Goal: Navigation & Orientation: Find specific page/section

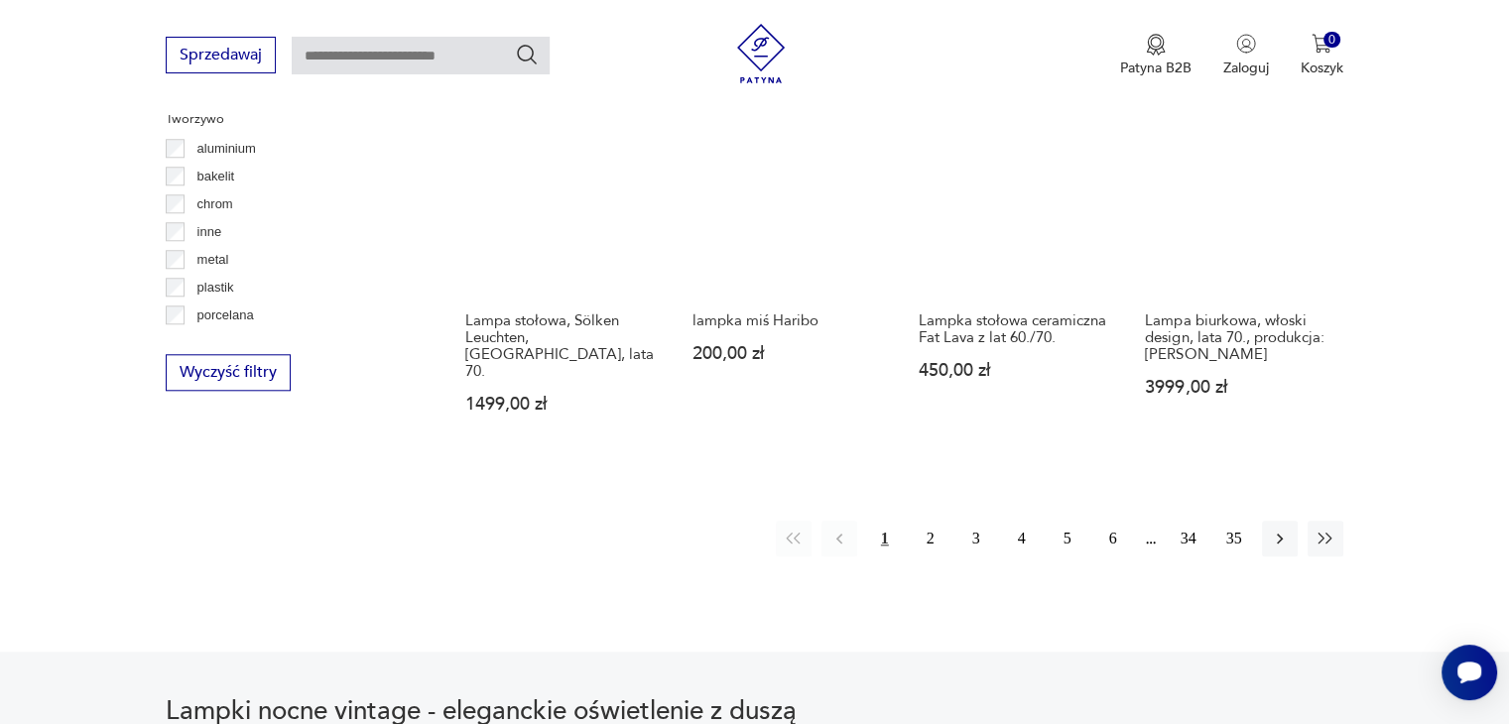
scroll to position [1897, 0]
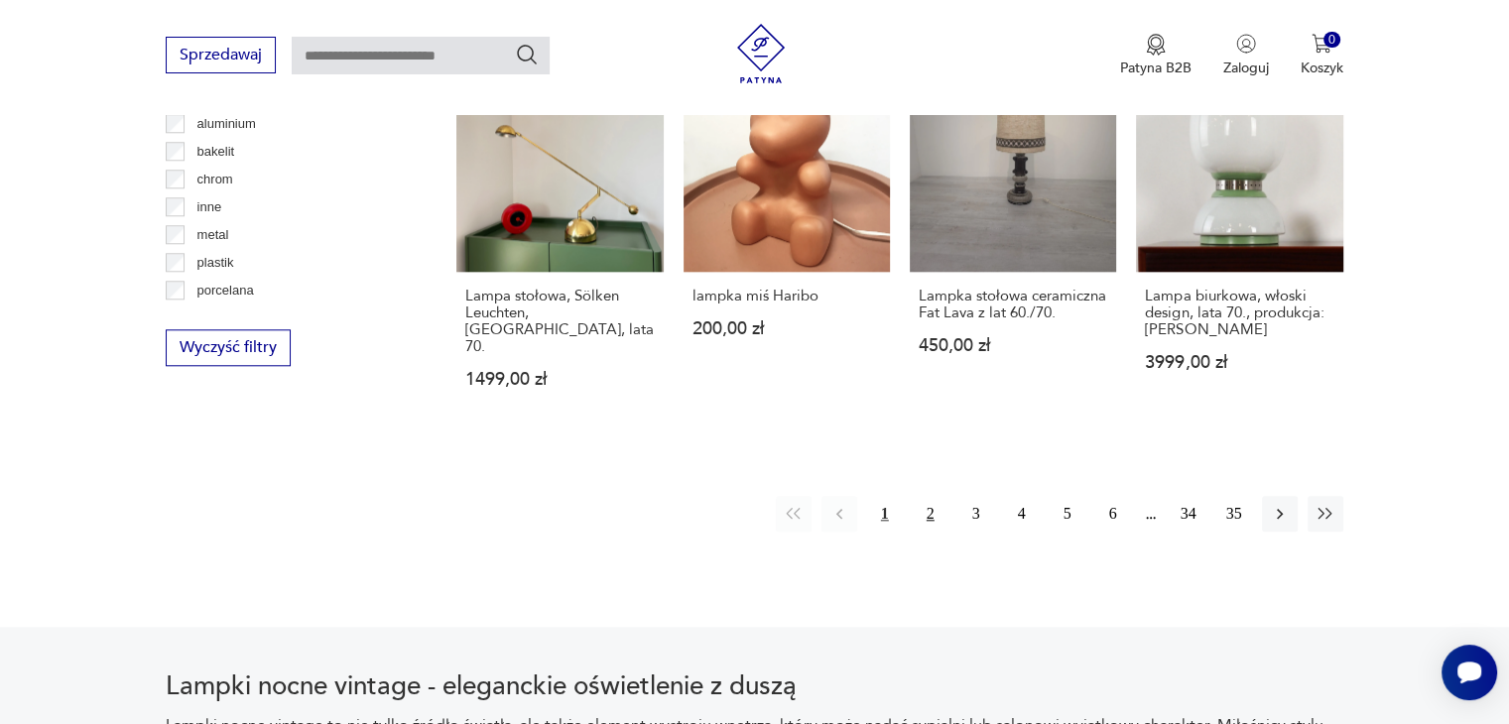
click at [929, 496] on button "2" at bounding box center [931, 514] width 36 height 36
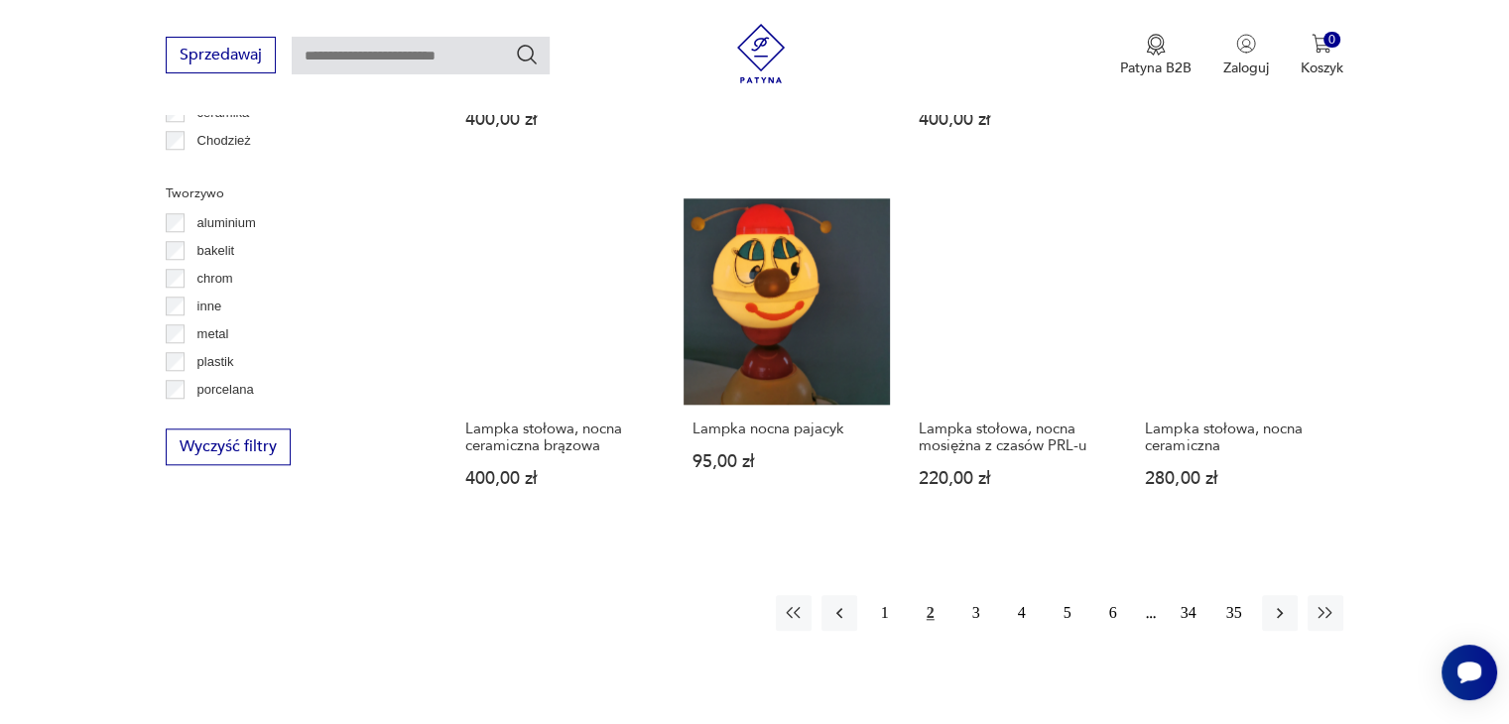
scroll to position [1911, 0]
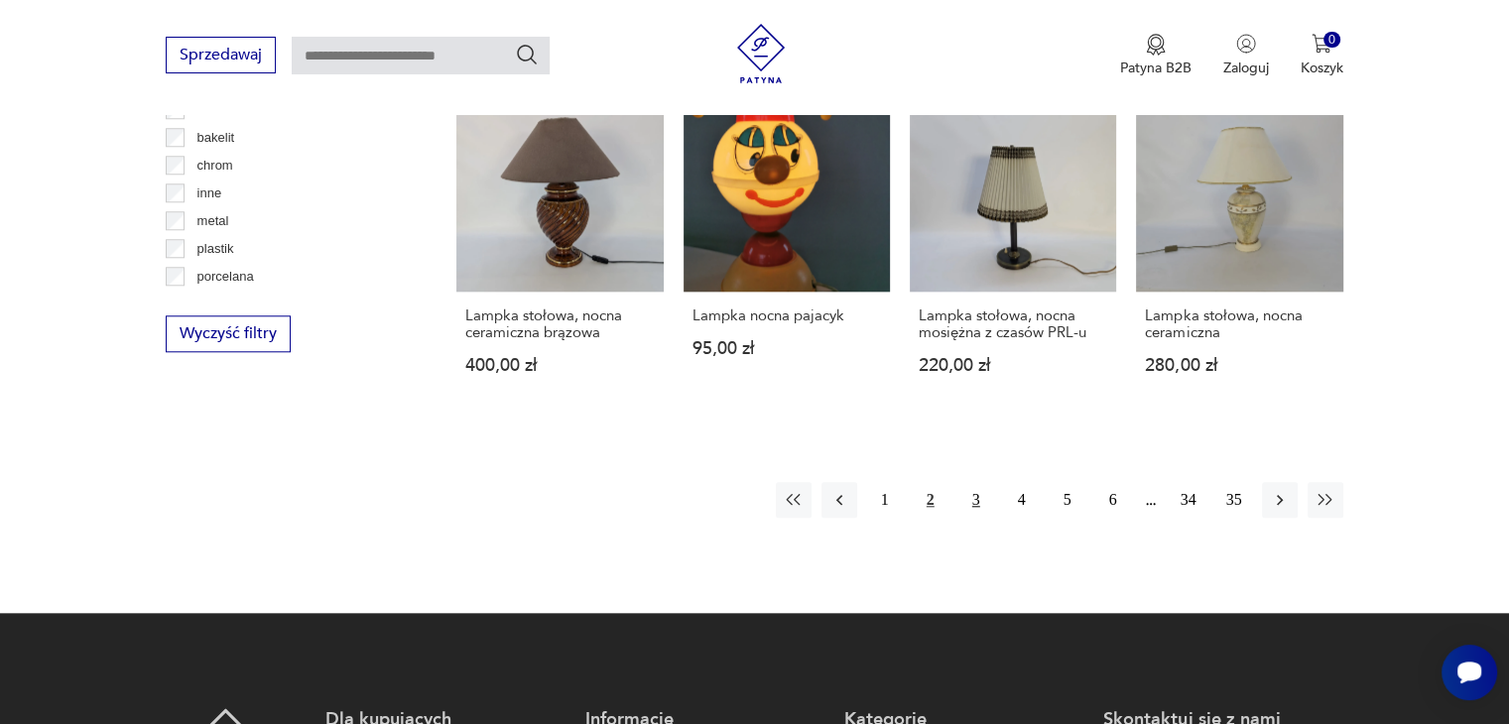
click at [976, 482] on button "3" at bounding box center [977, 500] width 36 height 36
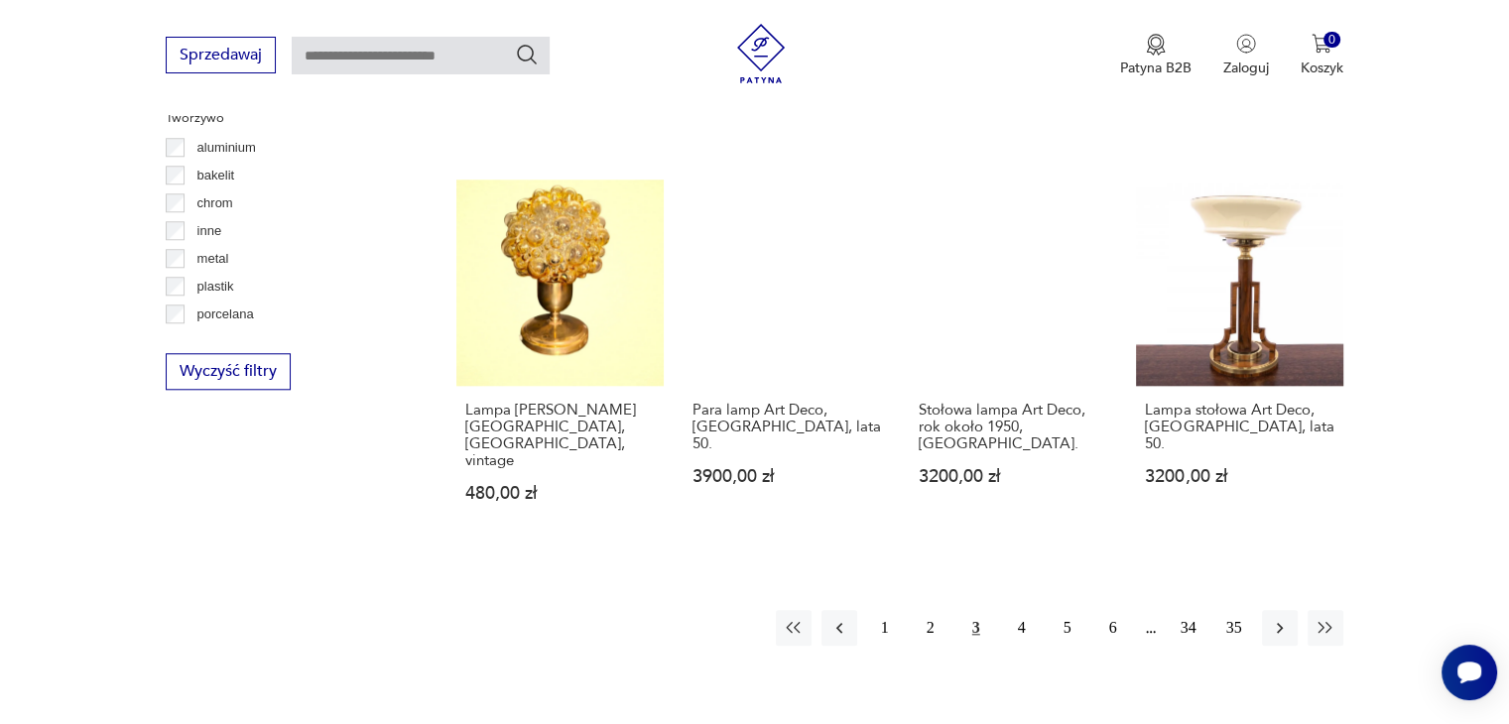
scroll to position [1878, 0]
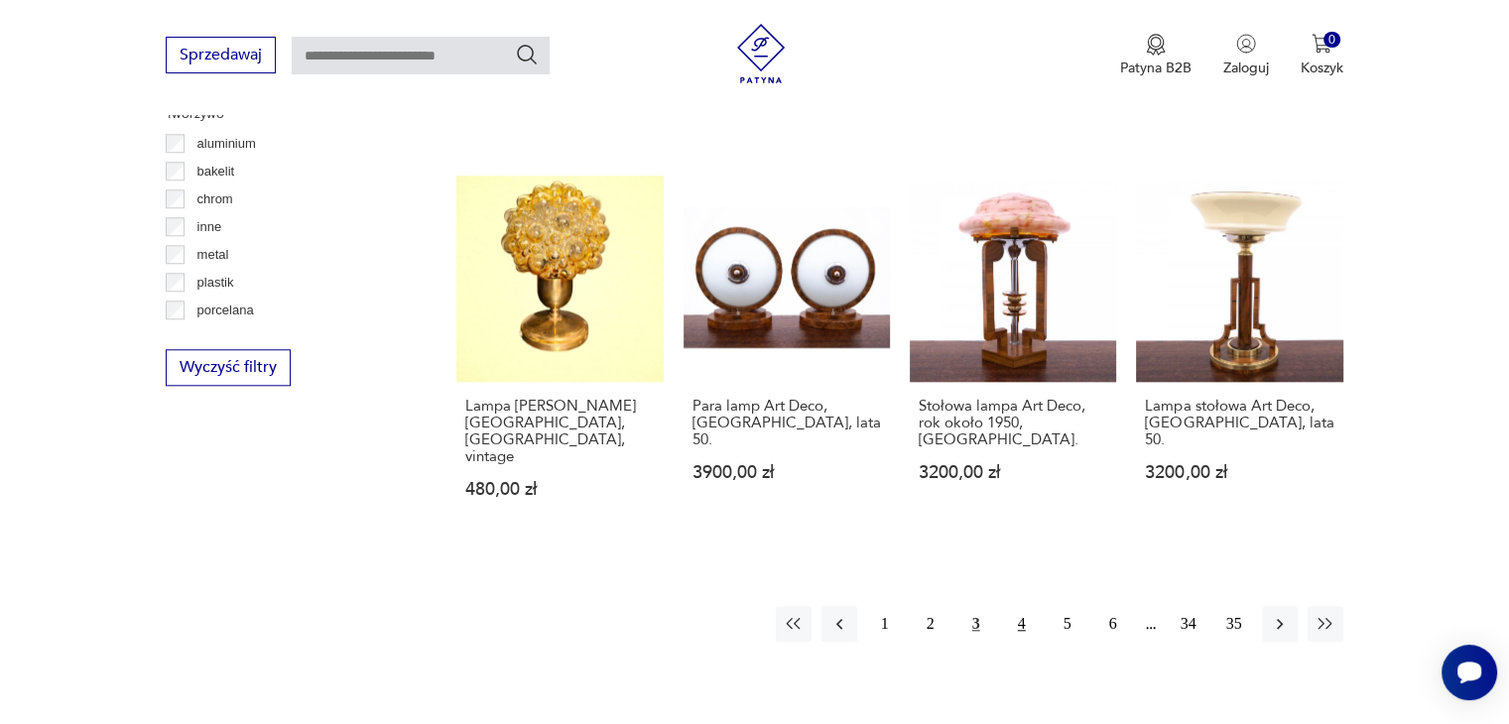
click at [1024, 606] on button "4" at bounding box center [1022, 624] width 36 height 36
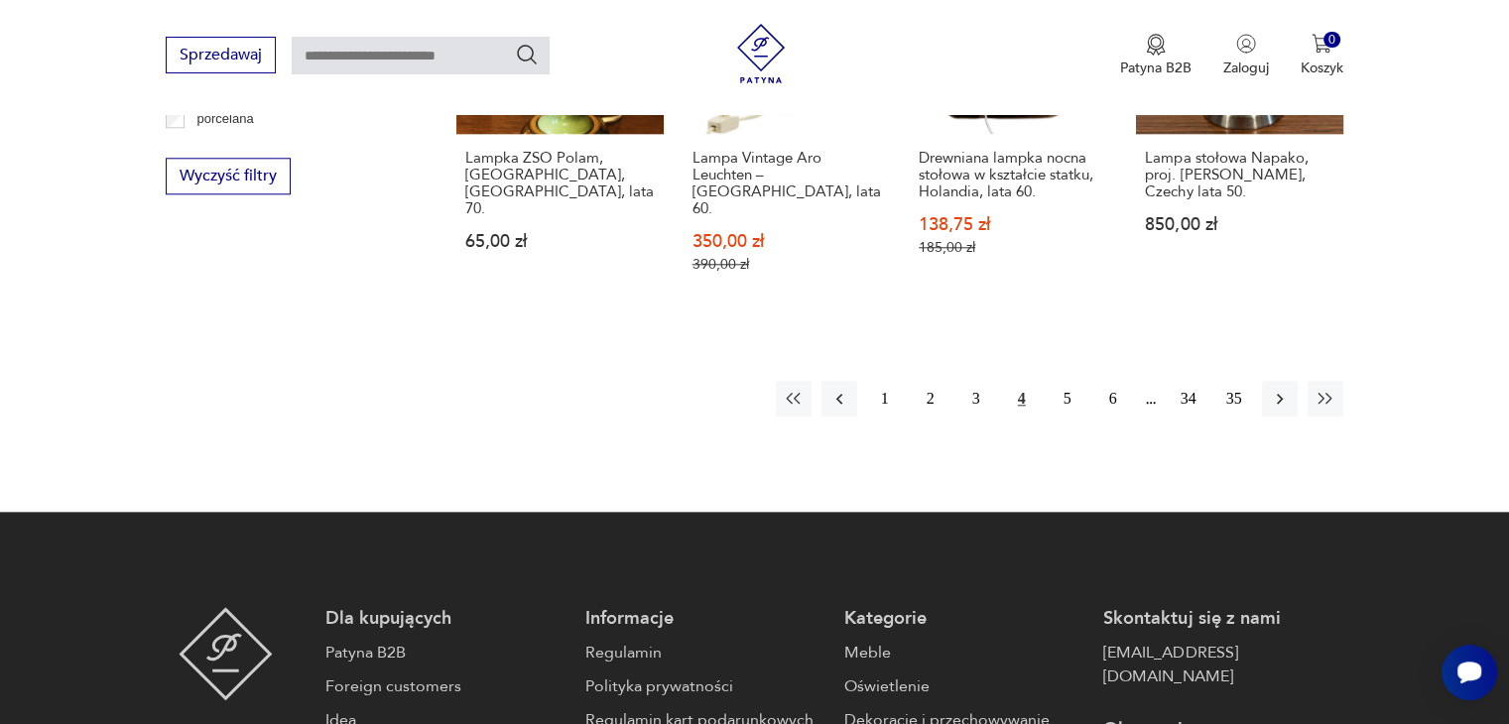
scroll to position [2088, 0]
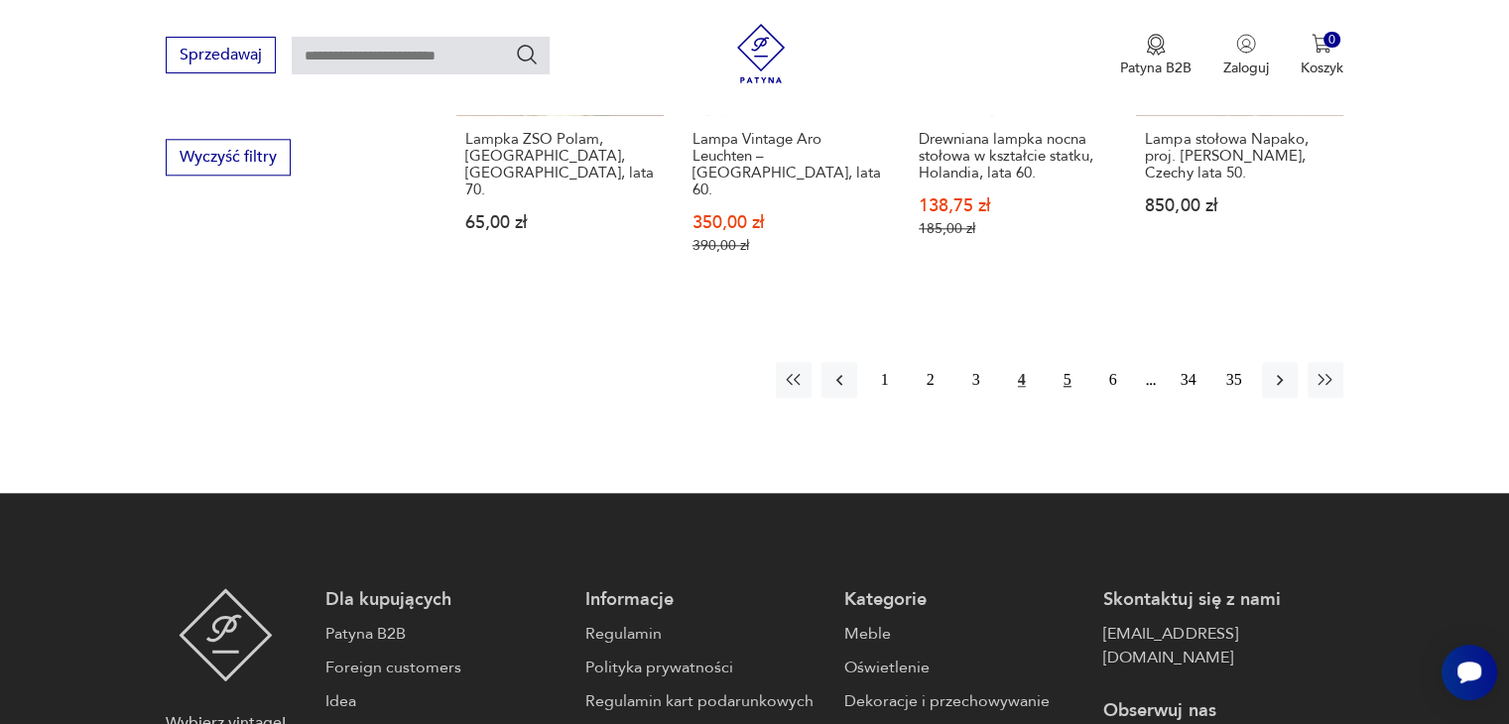
click at [1067, 362] on button "5" at bounding box center [1068, 380] width 36 height 36
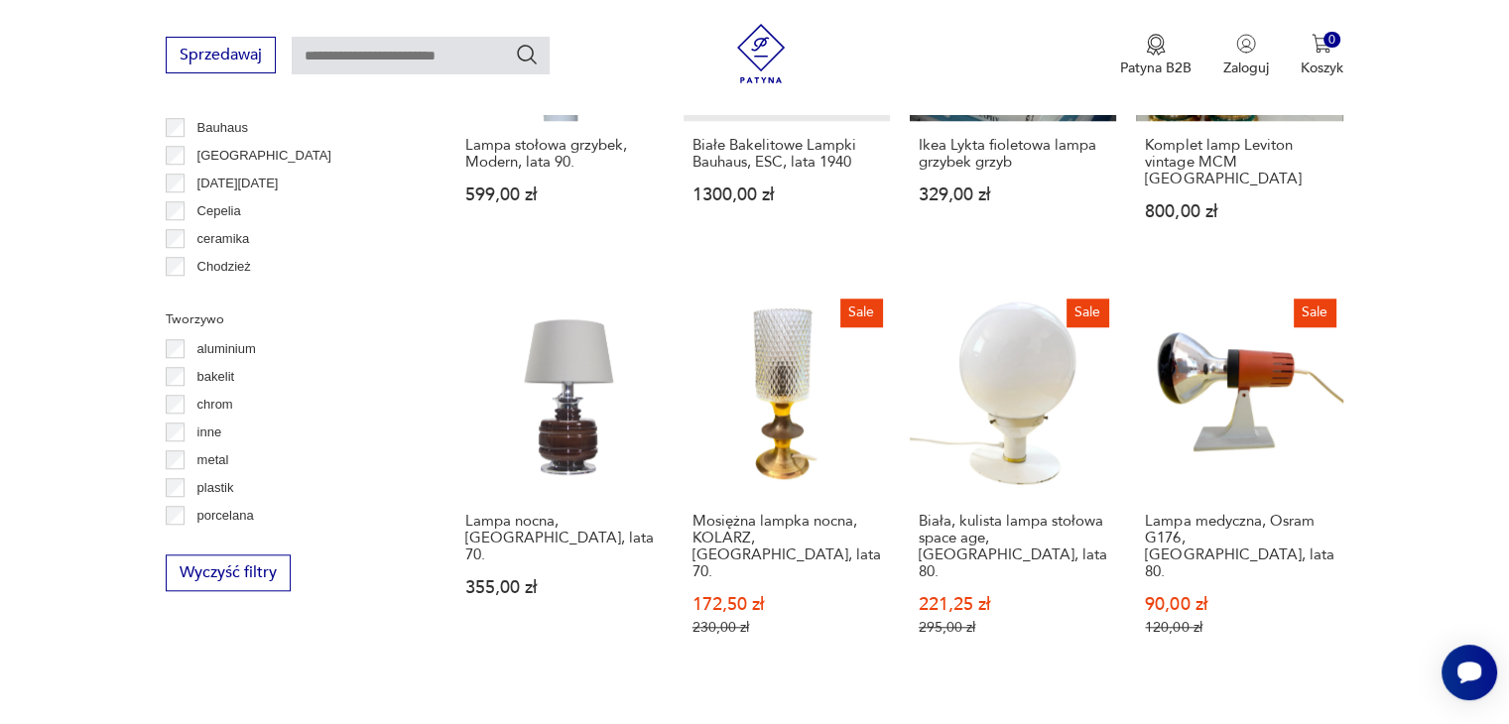
scroll to position [1778, 0]
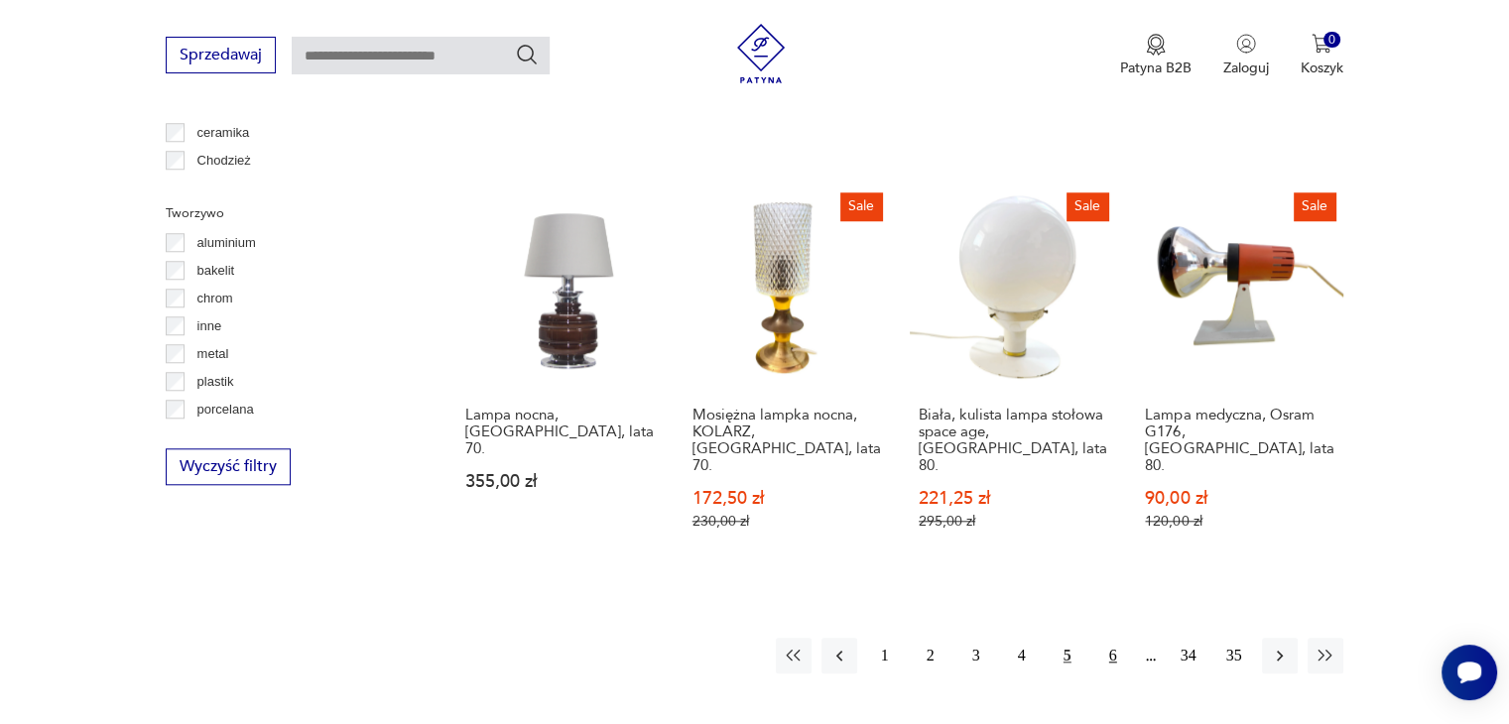
click at [1110, 638] on button "6" at bounding box center [1114, 656] width 36 height 36
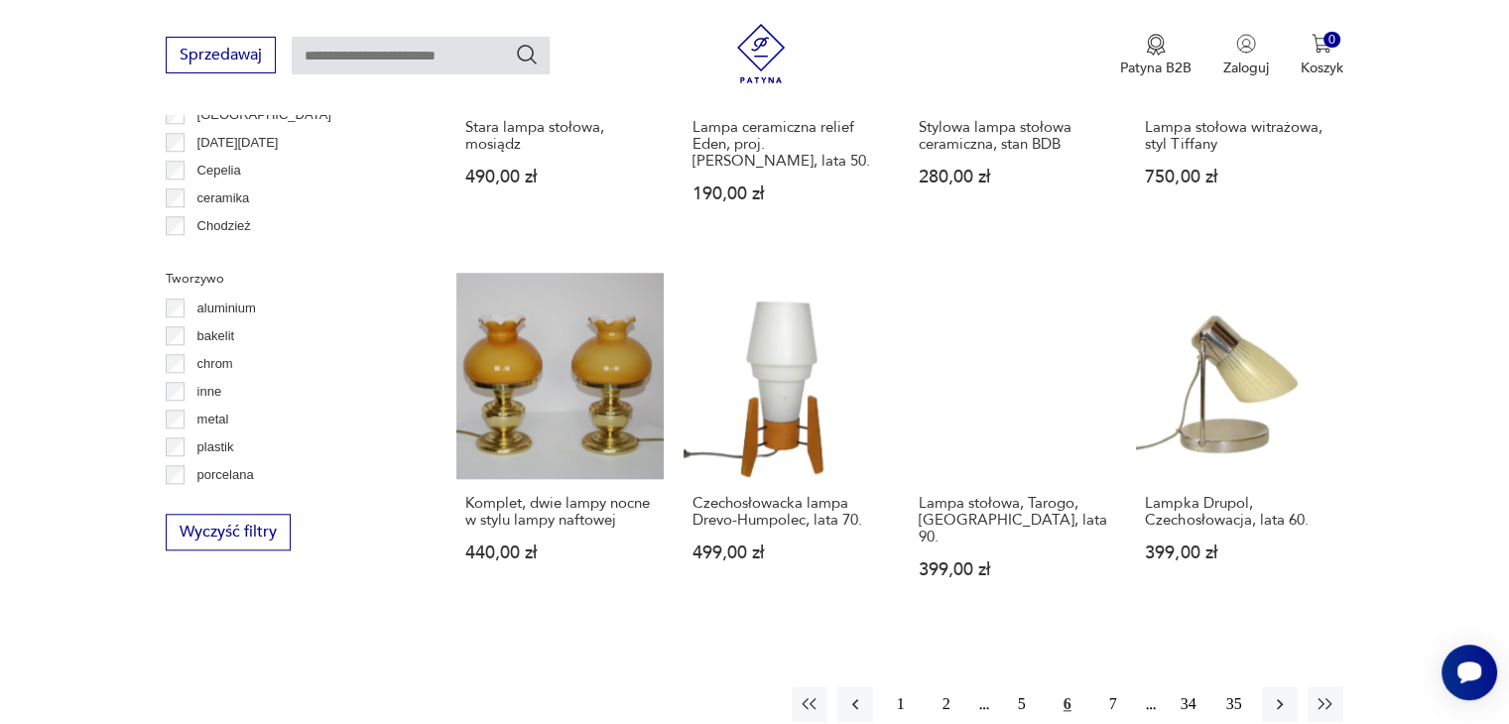
scroll to position [1762, 0]
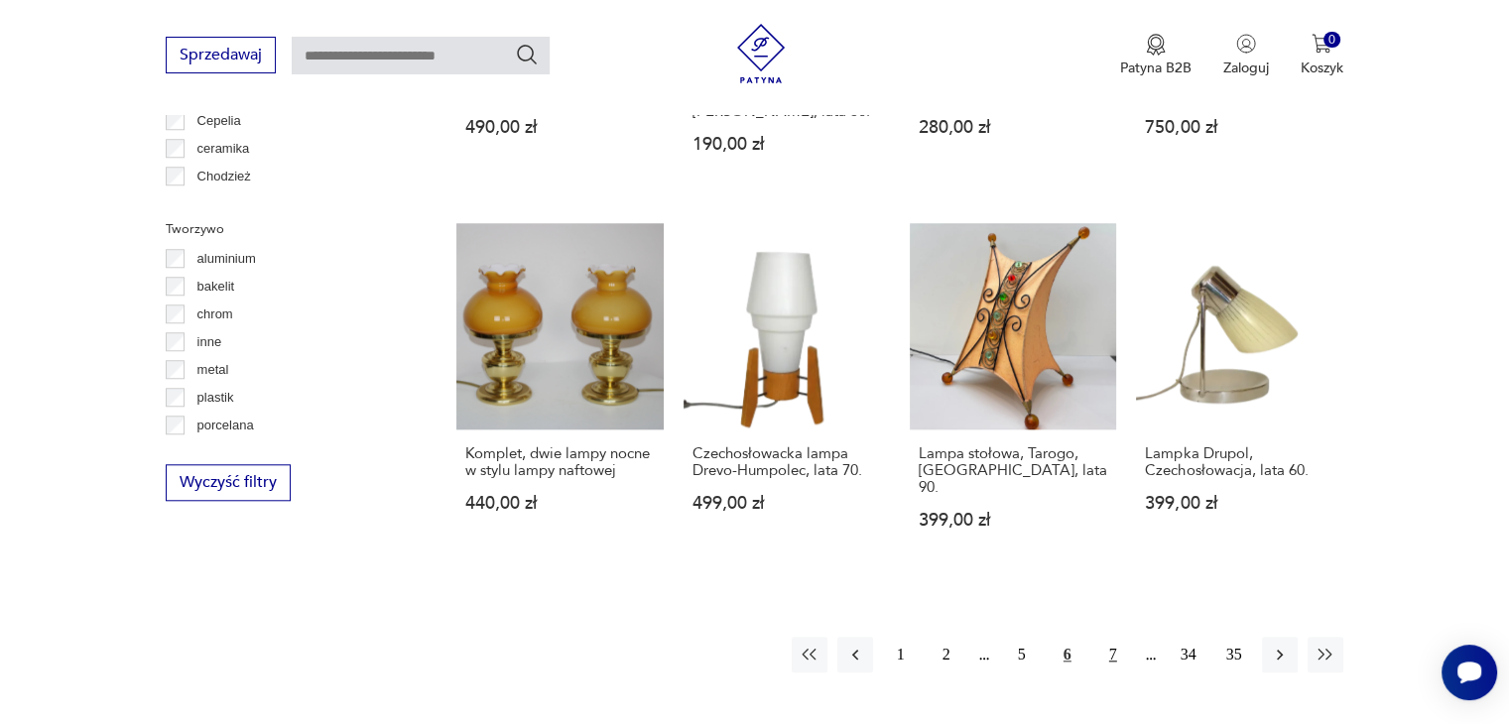
click at [1109, 637] on button "7" at bounding box center [1114, 655] width 36 height 36
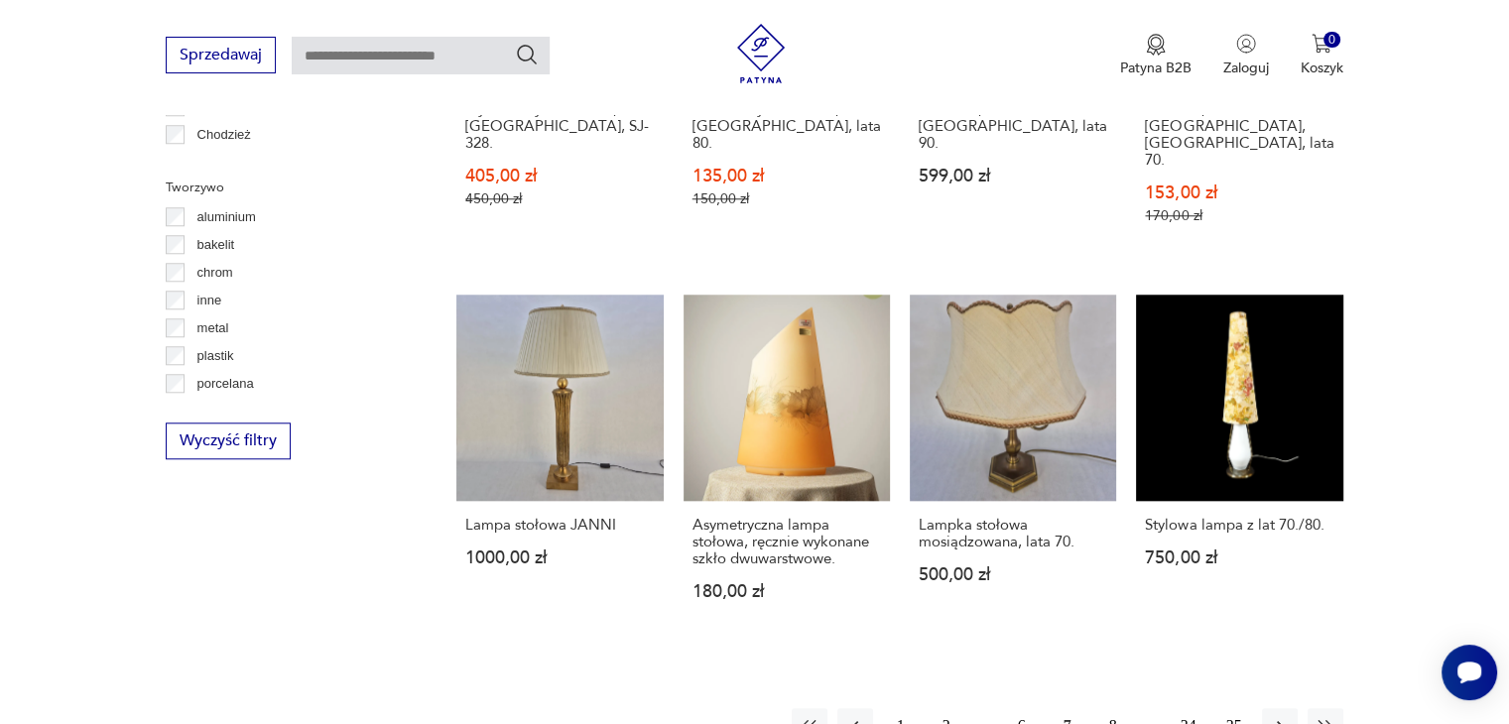
scroll to position [1822, 0]
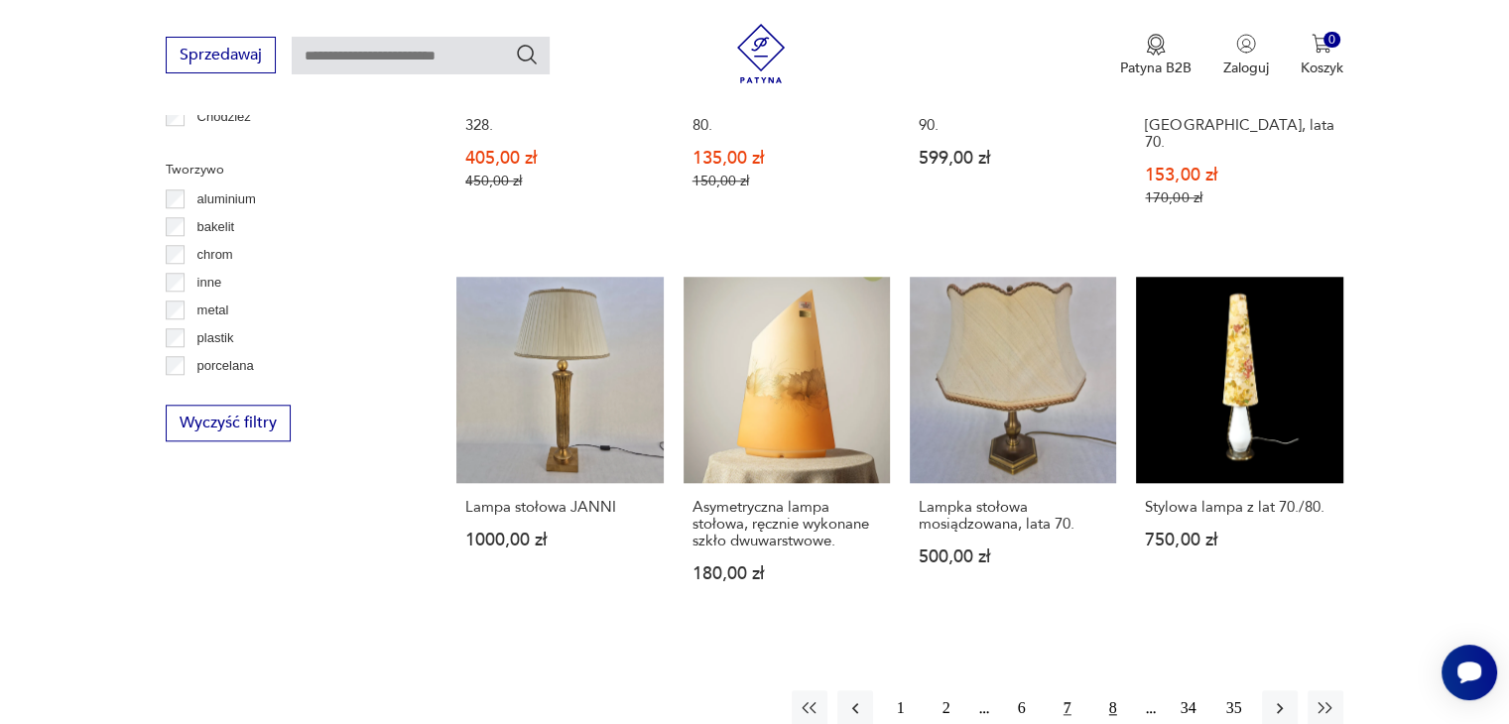
click at [1114, 691] on button "8" at bounding box center [1114, 709] width 36 height 36
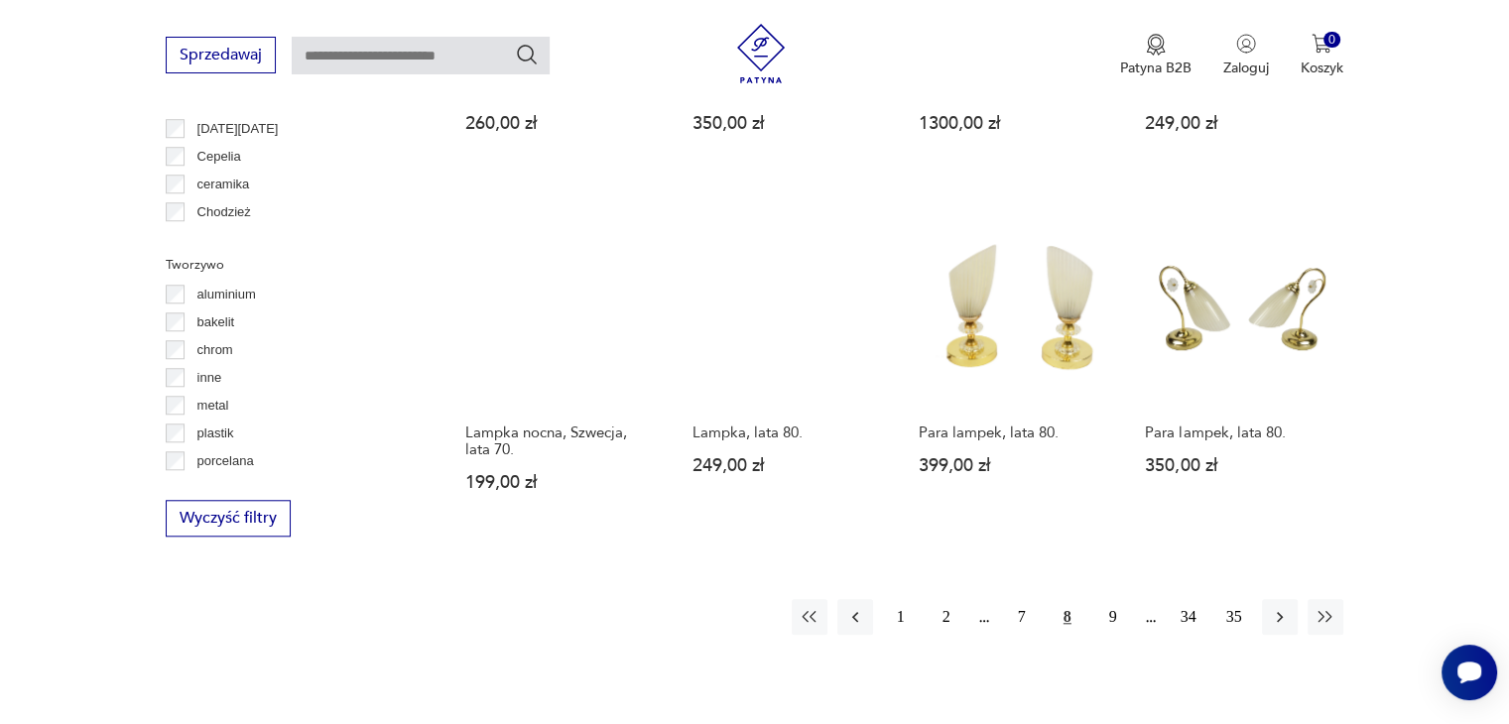
scroll to position [1750, 0]
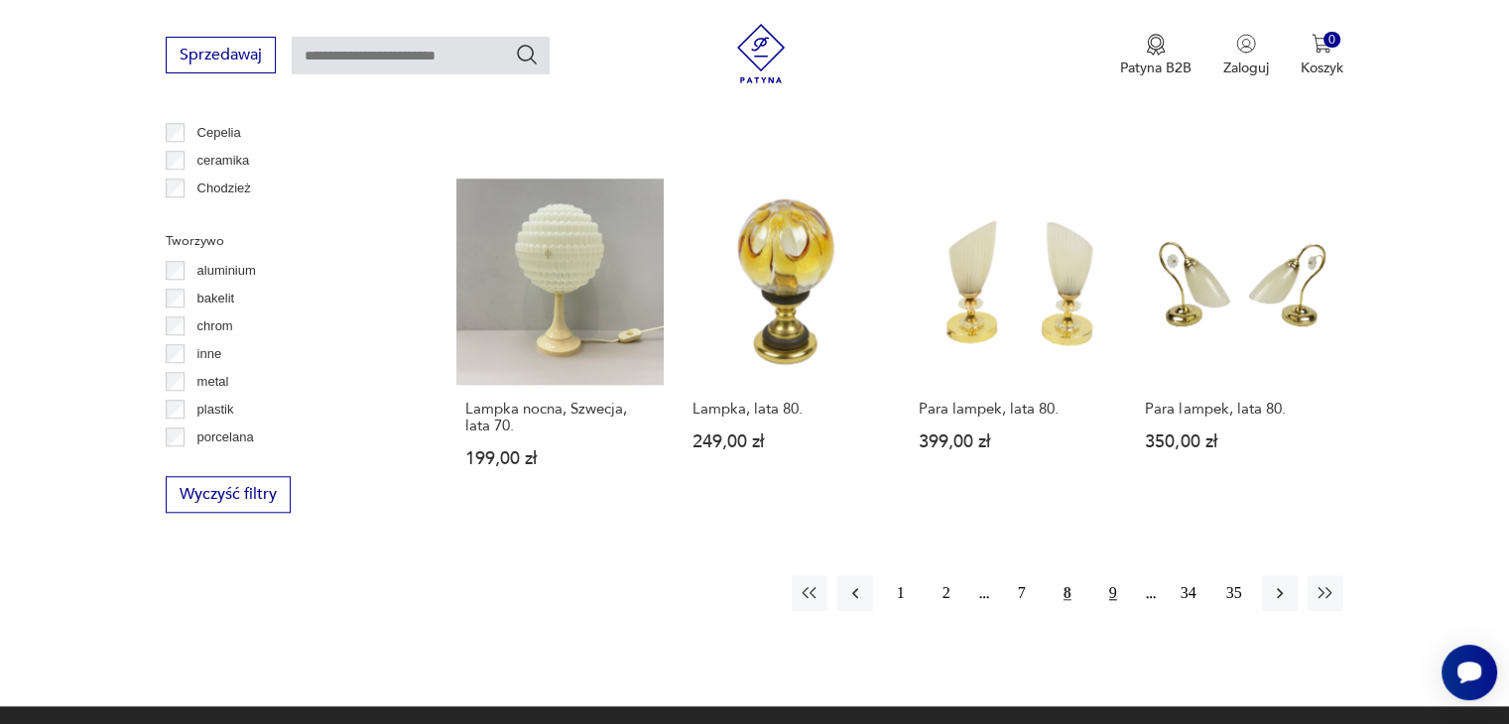
click at [1114, 576] on button "9" at bounding box center [1114, 594] width 36 height 36
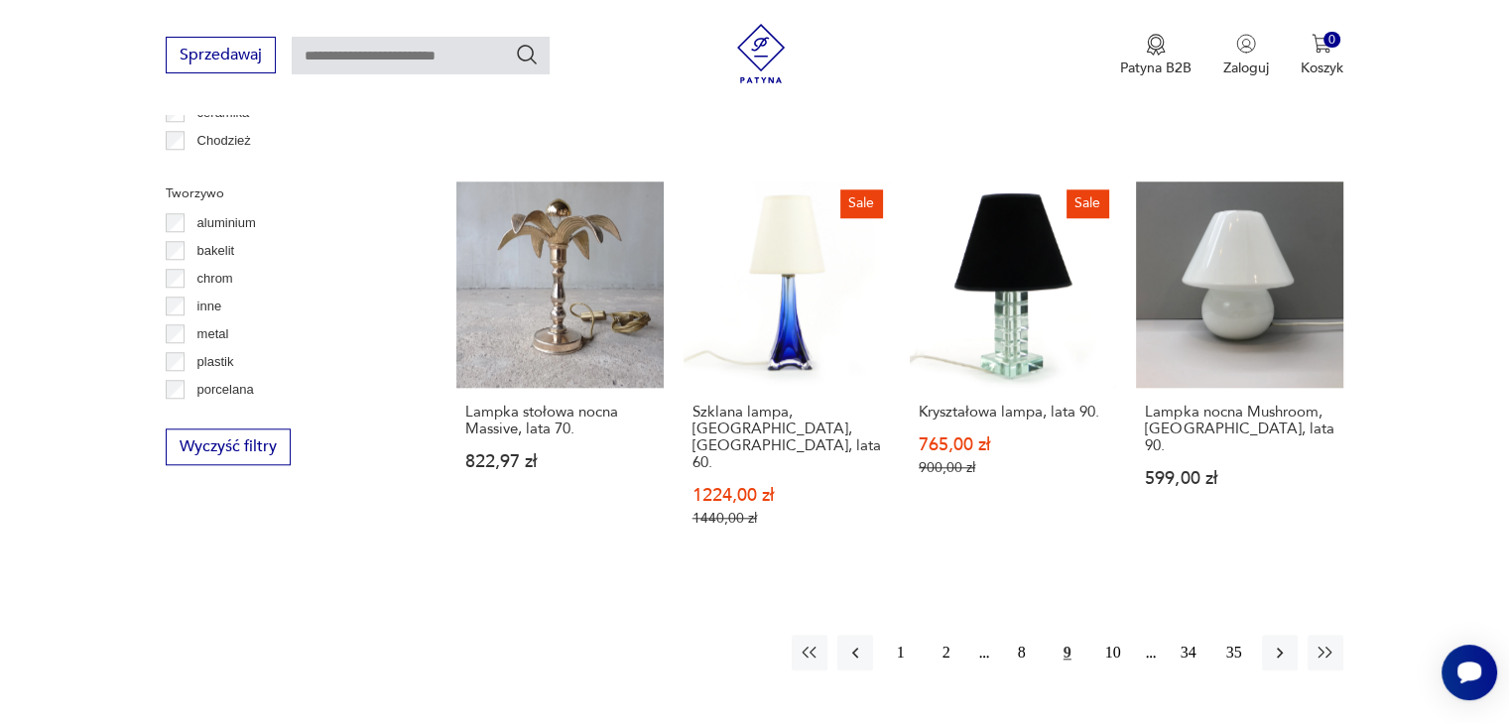
scroll to position [1802, 0]
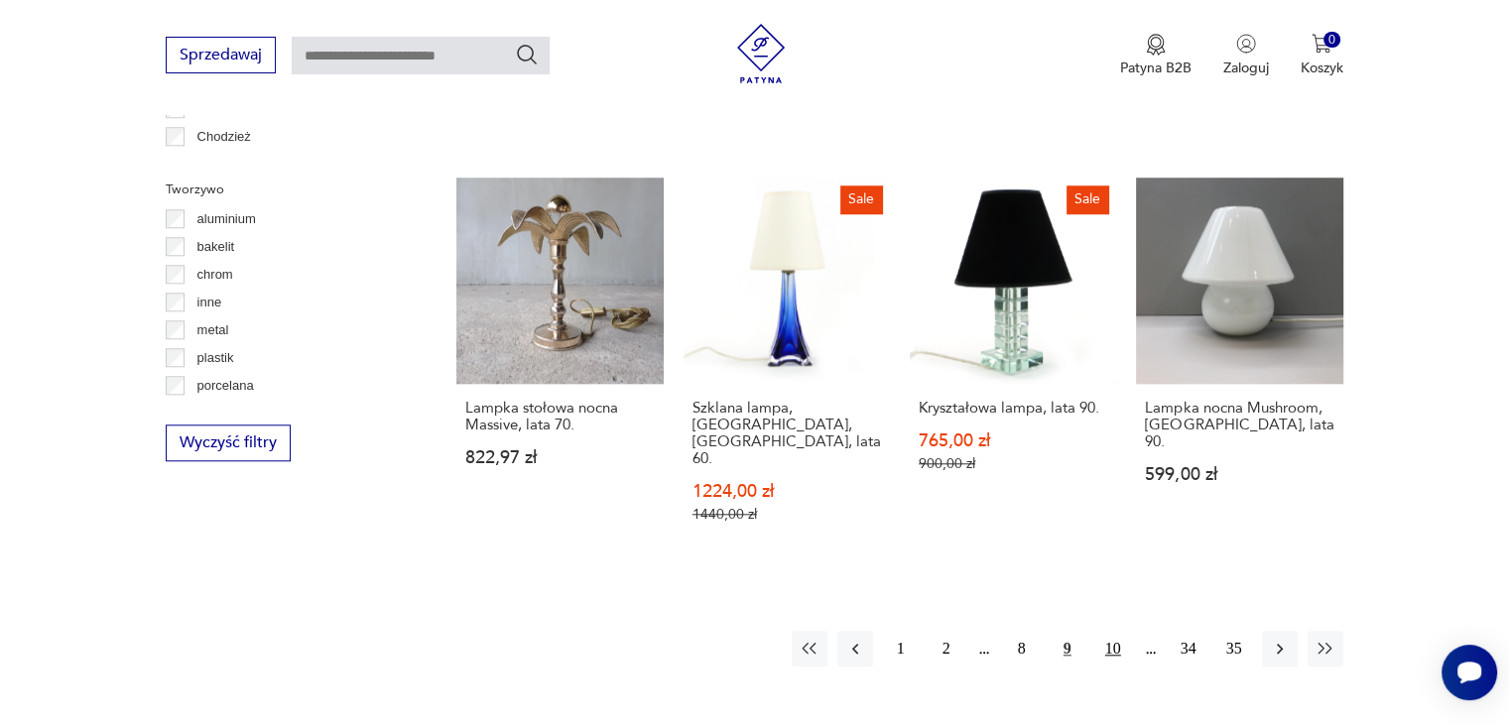
click at [1115, 631] on button "10" at bounding box center [1114, 649] width 36 height 36
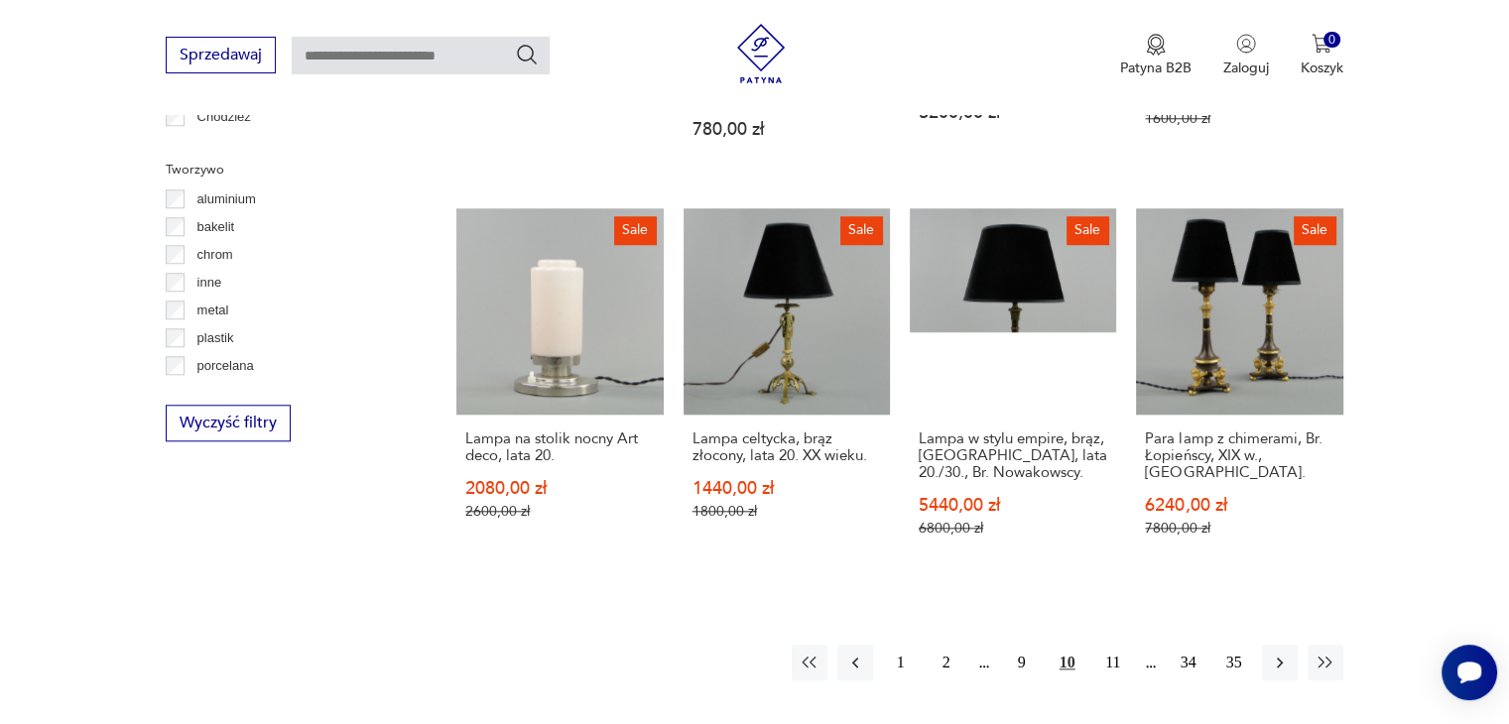
scroll to position [1840, 0]
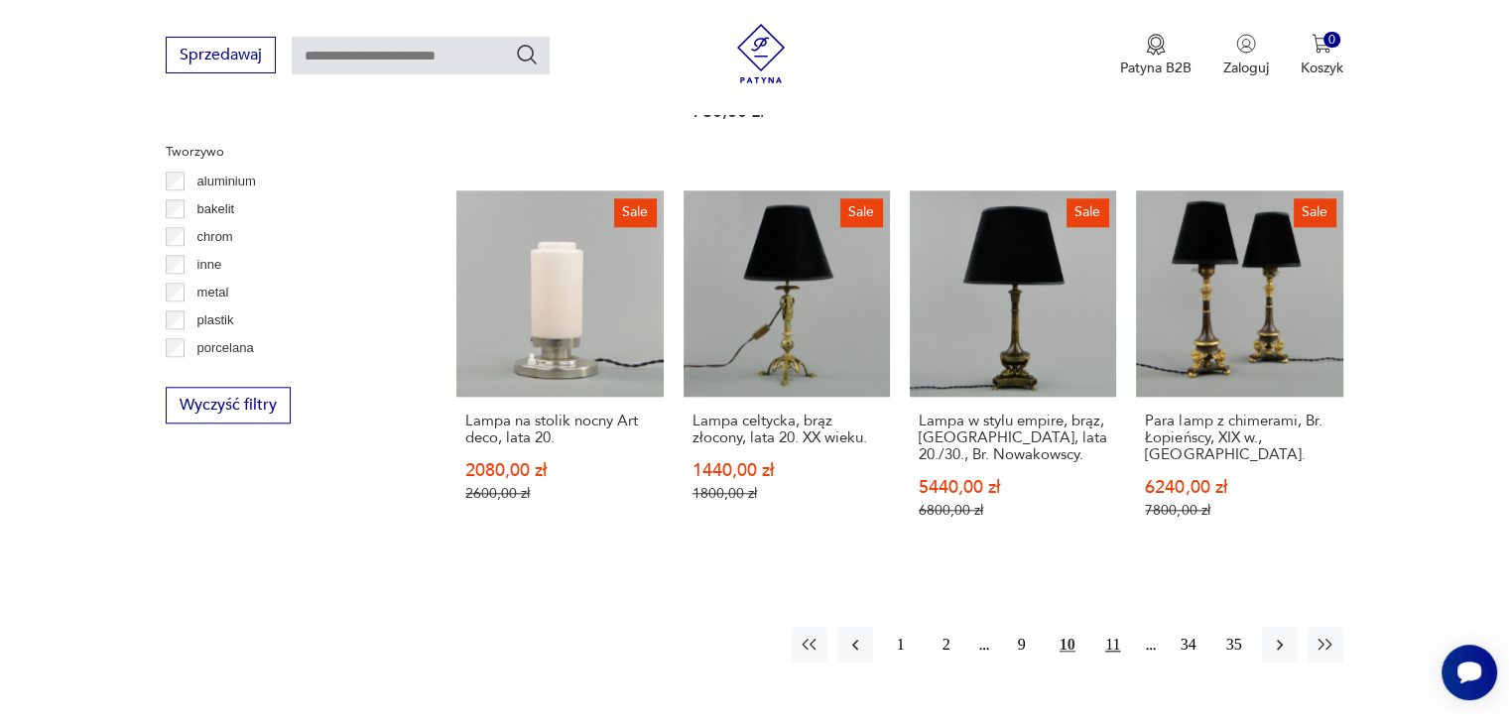
click at [1112, 627] on button "11" at bounding box center [1114, 645] width 36 height 36
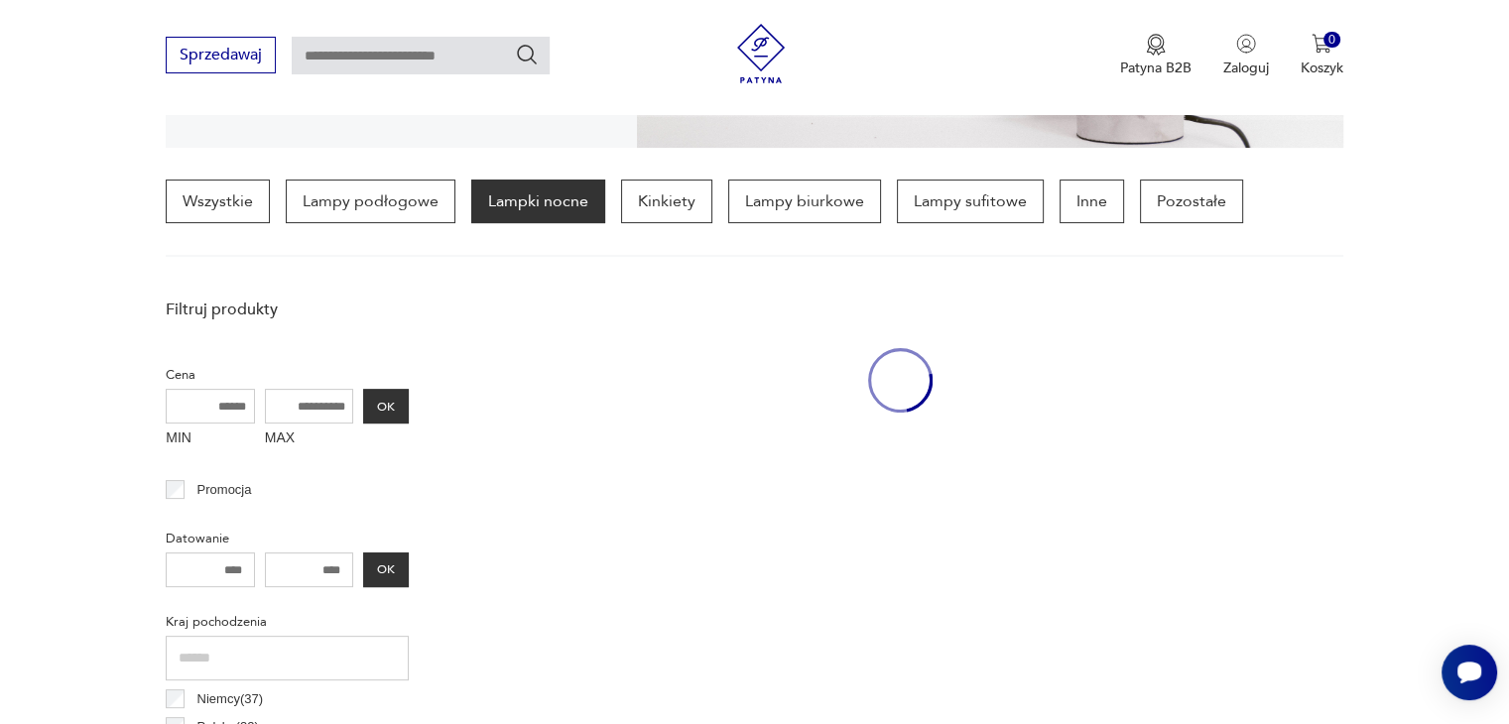
scroll to position [467, 0]
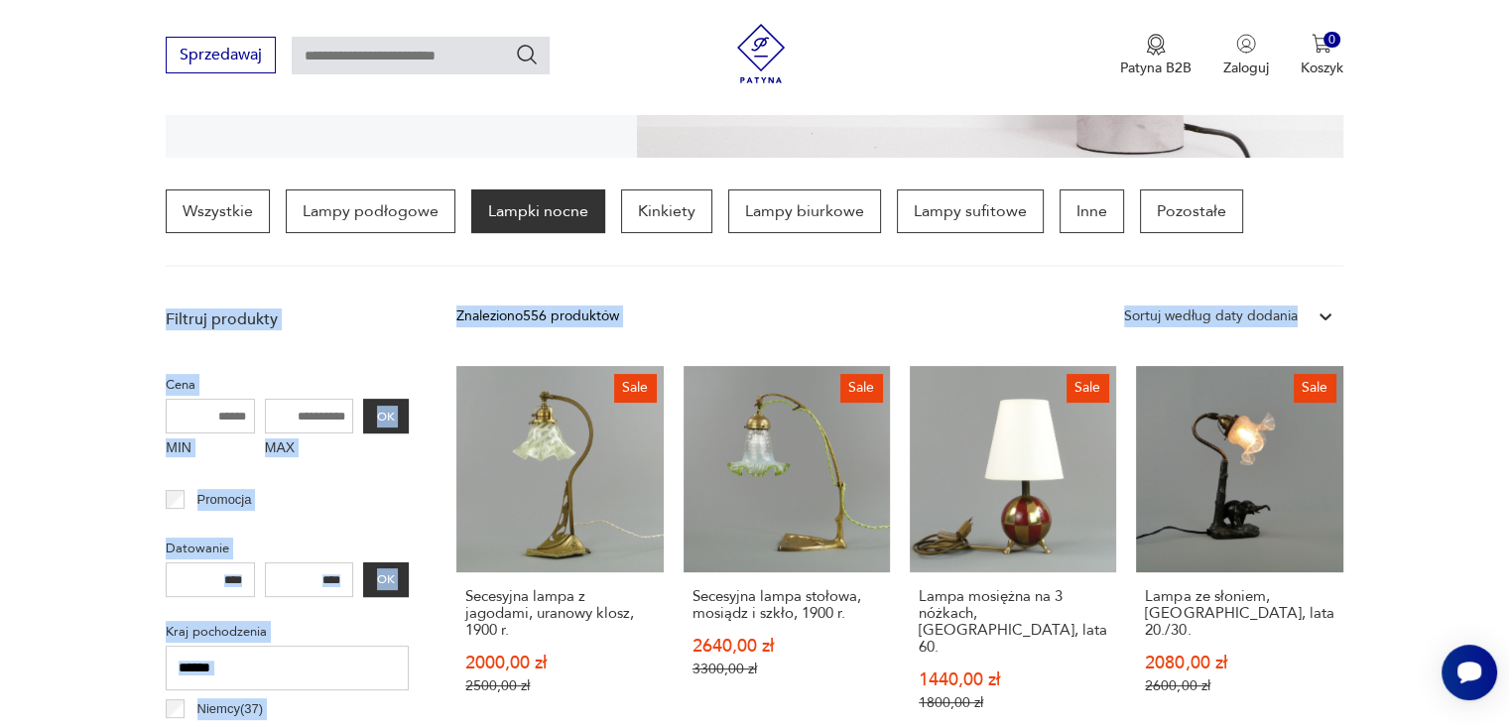
drag, startPoint x: 1500, startPoint y: 250, endPoint x: 1500, endPoint y: 287, distance: 36.7
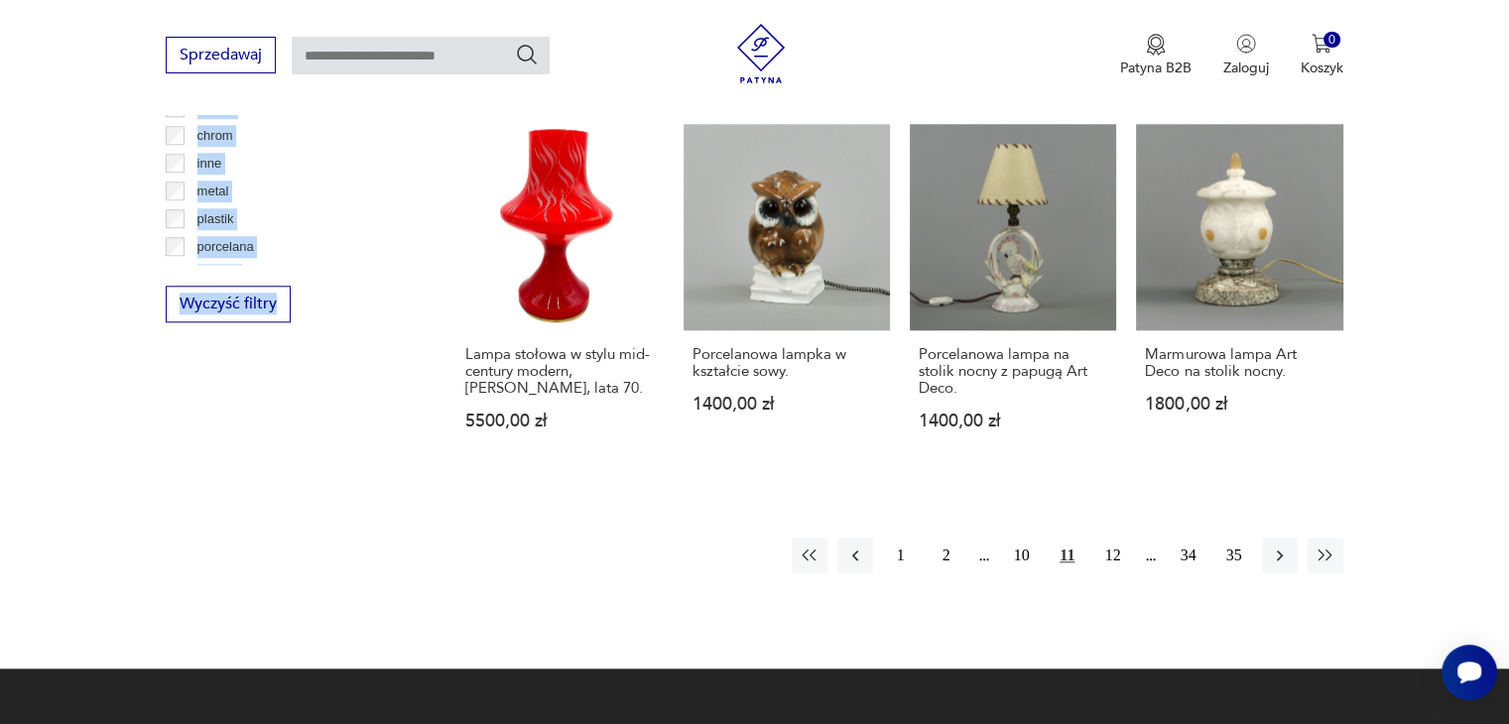
scroll to position [1944, 0]
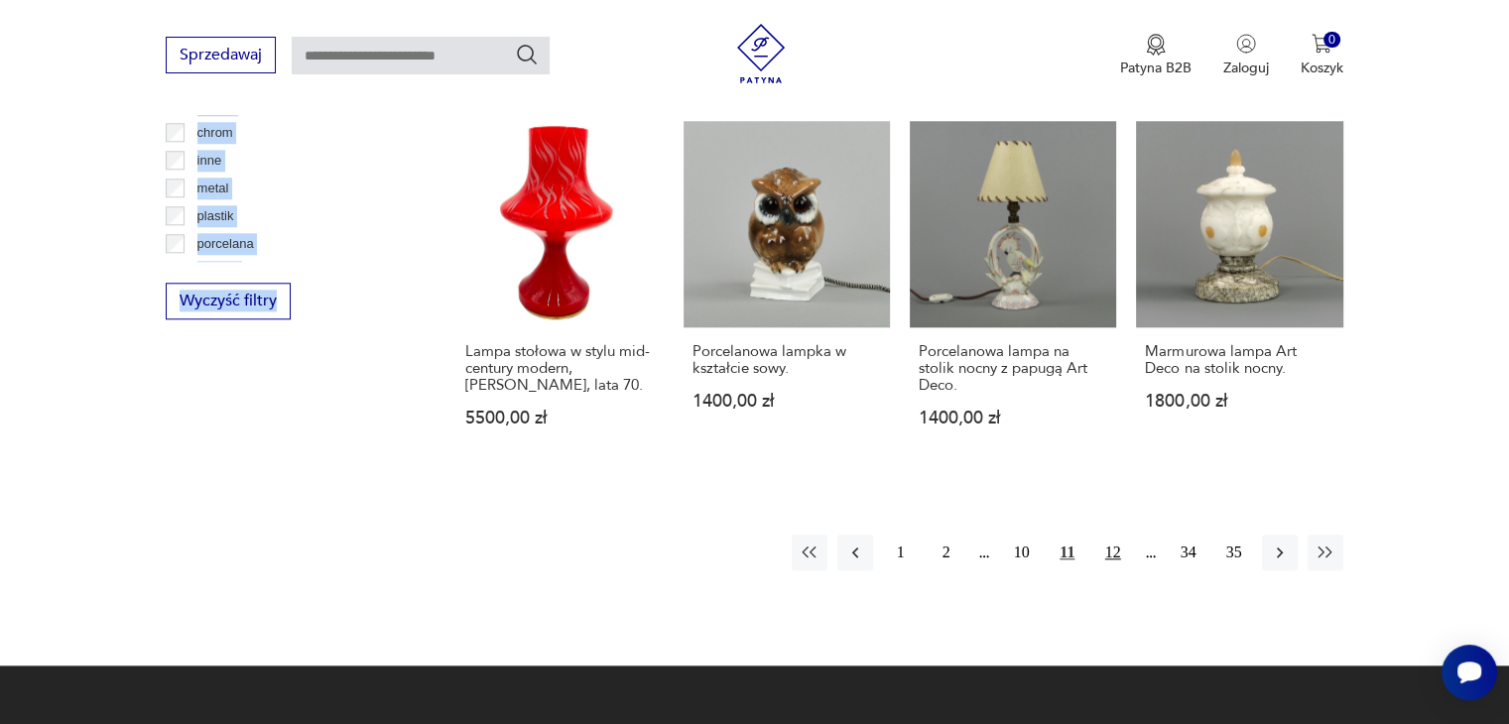
click at [1099, 535] on button "12" at bounding box center [1114, 553] width 36 height 36
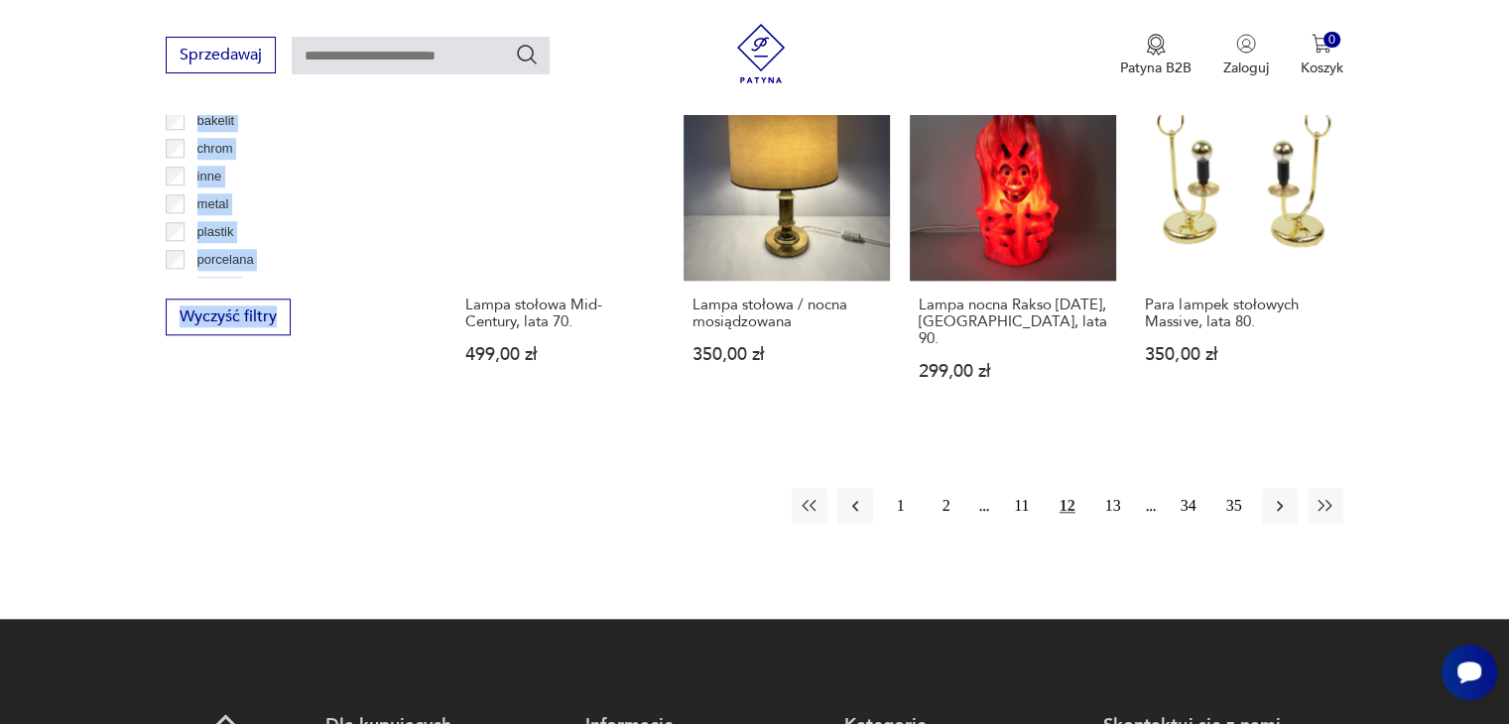
scroll to position [1970, 0]
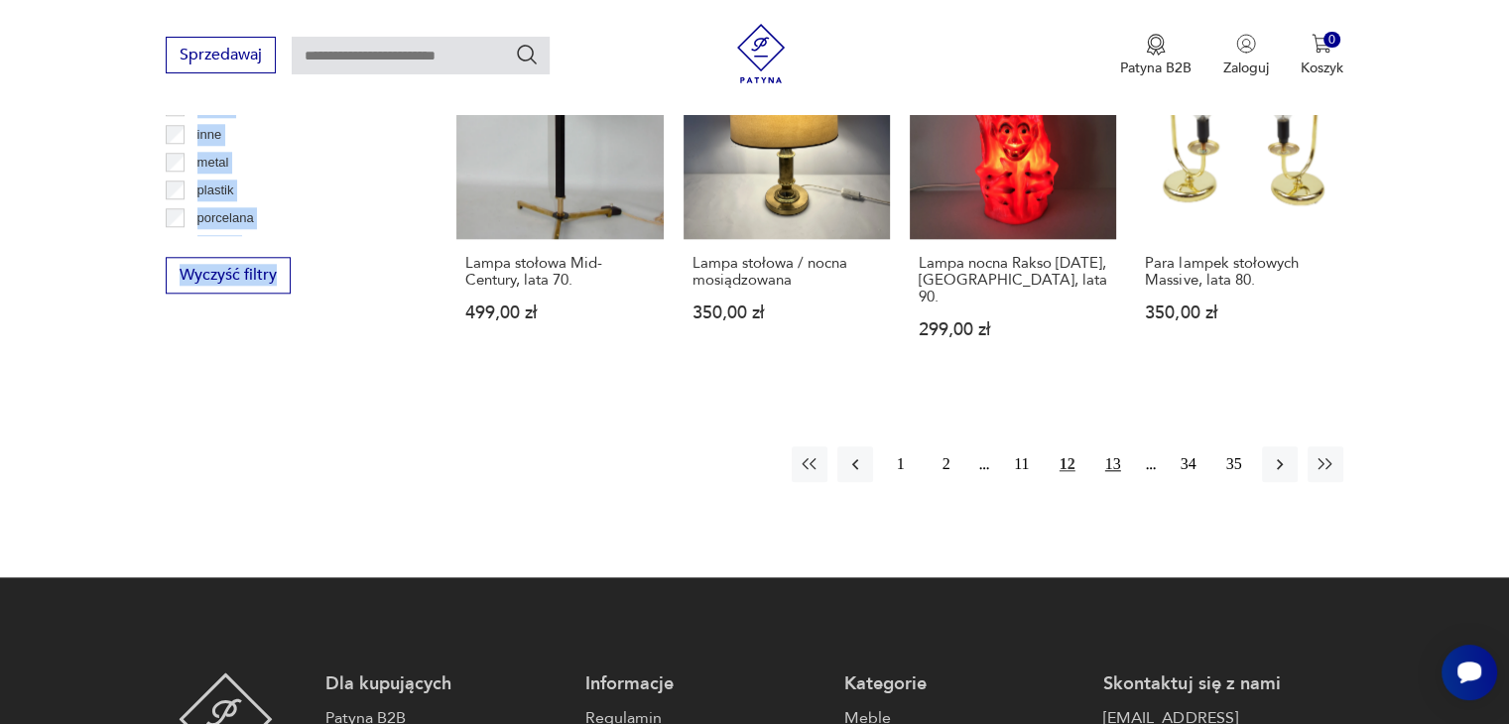
click at [1111, 447] on button "13" at bounding box center [1114, 465] width 36 height 36
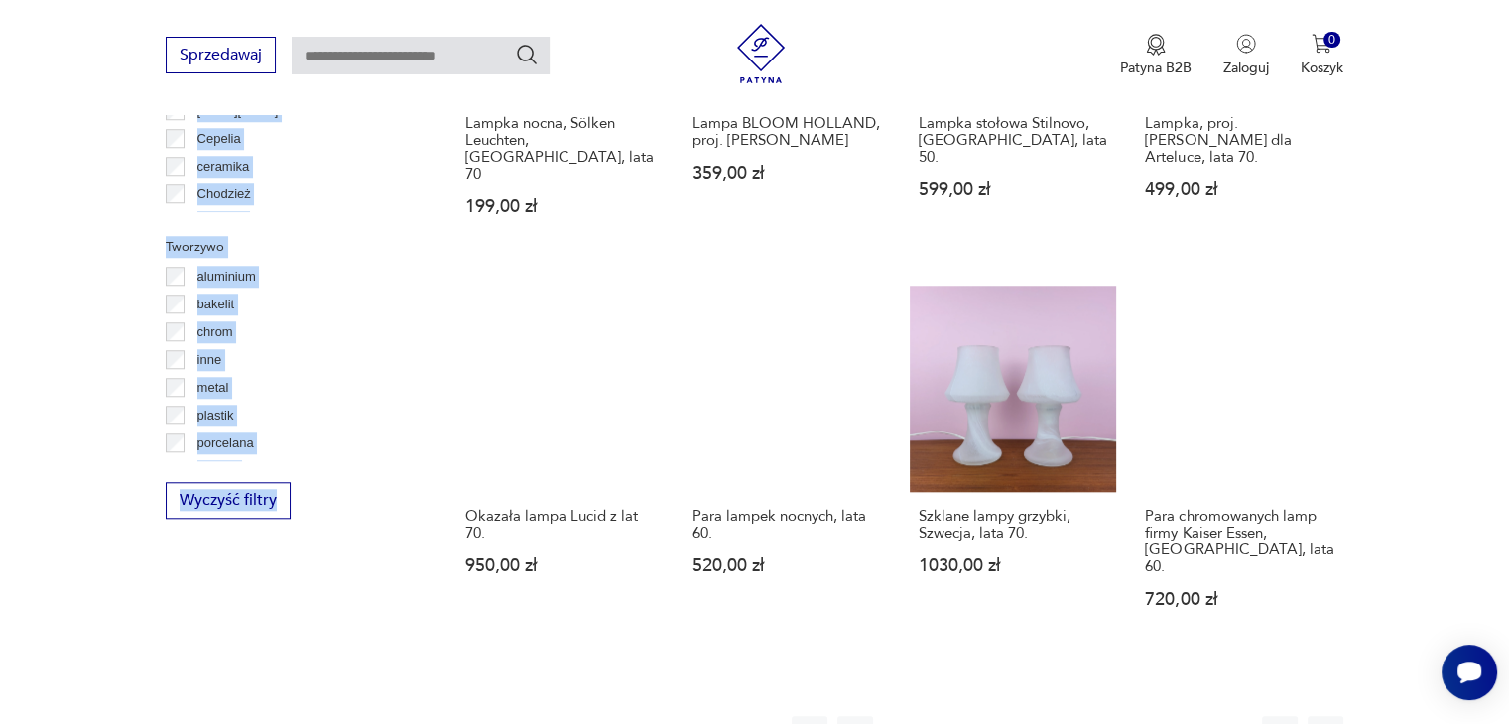
scroll to position [1751, 0]
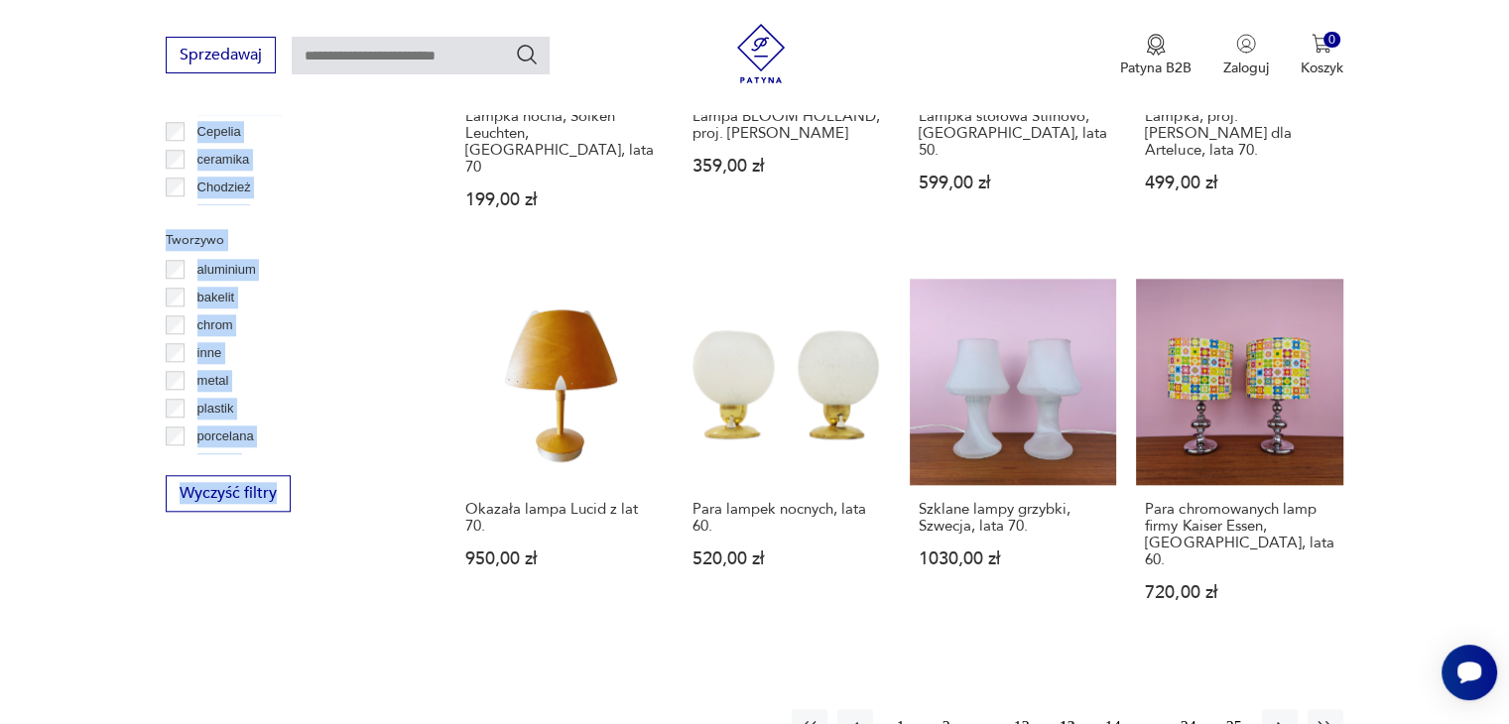
click at [1109, 710] on button "14" at bounding box center [1114, 728] width 36 height 36
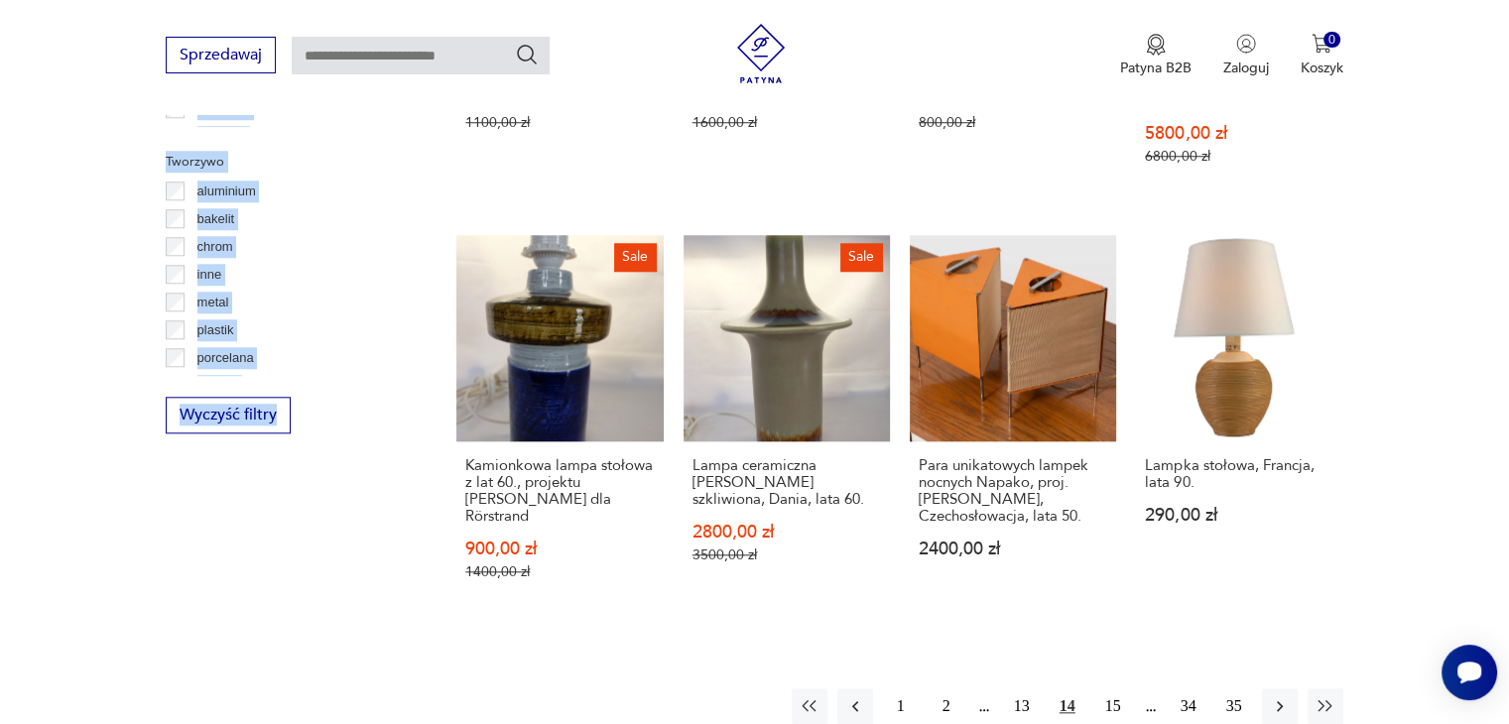
scroll to position [1834, 0]
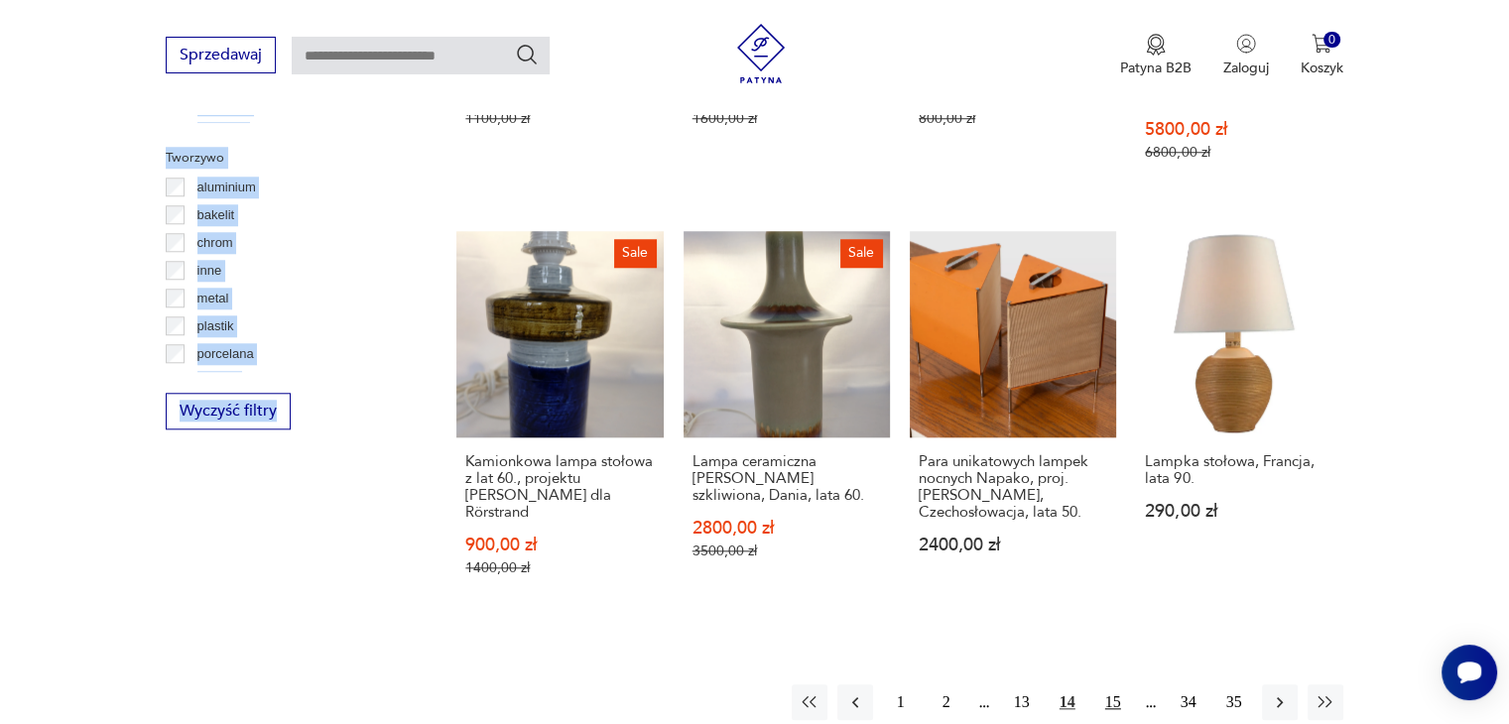
click at [1105, 685] on button "15" at bounding box center [1114, 703] width 36 height 36
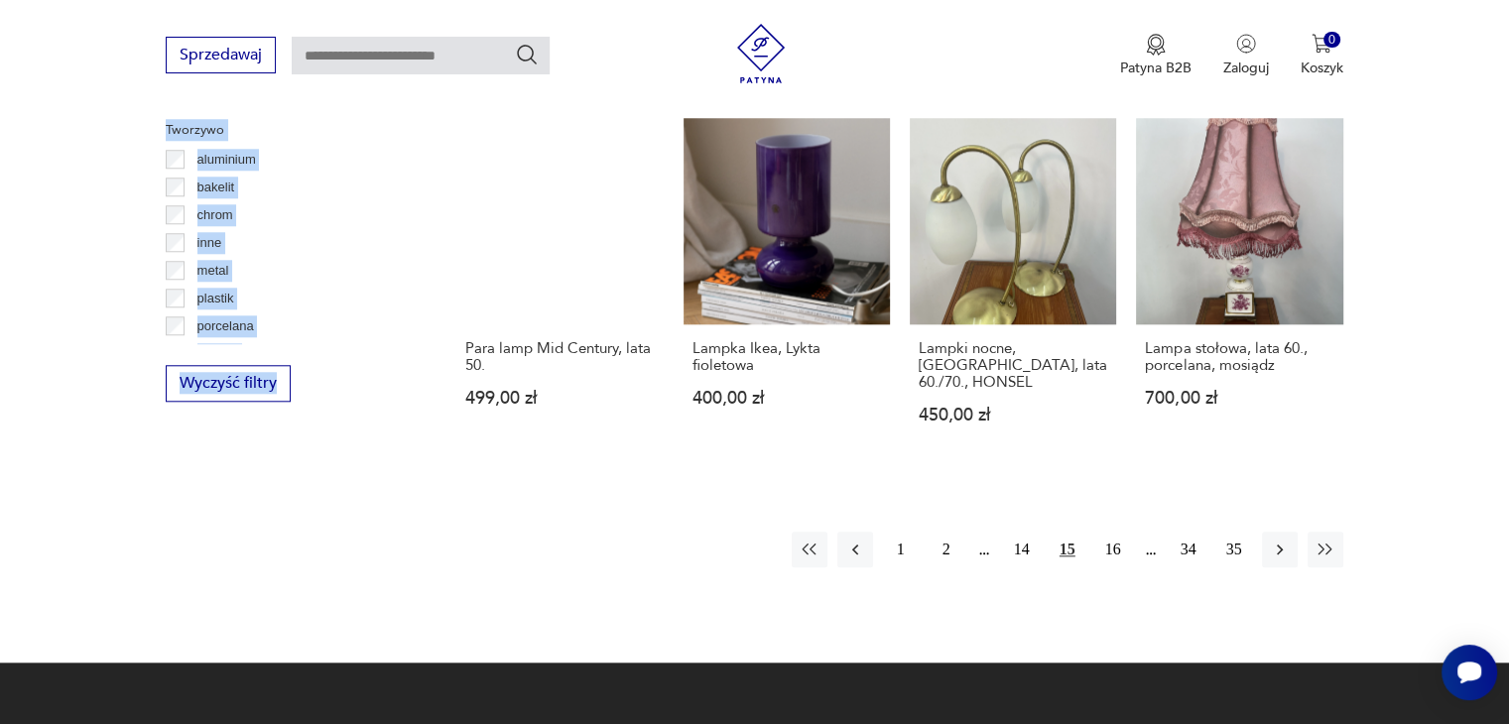
scroll to position [1900, 0]
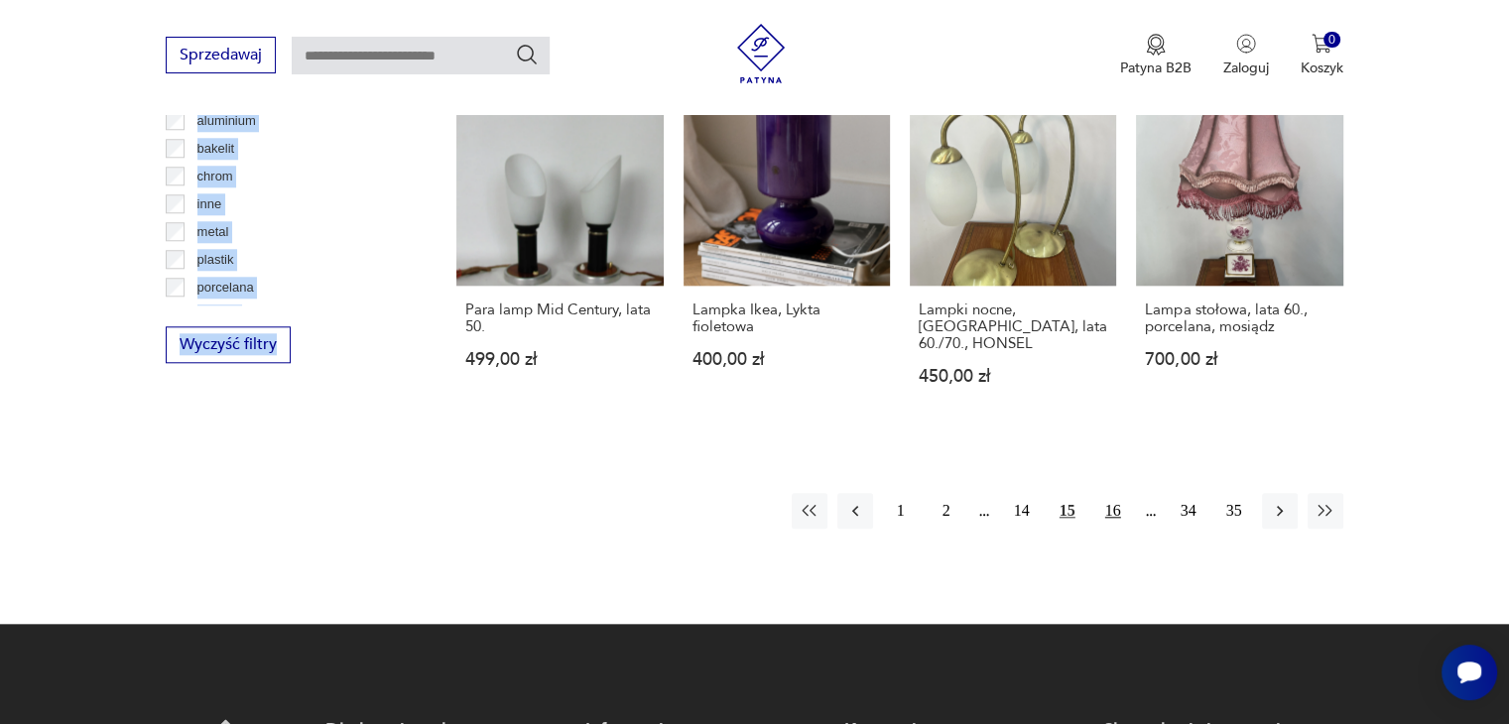
click at [1111, 493] on button "16" at bounding box center [1114, 511] width 36 height 36
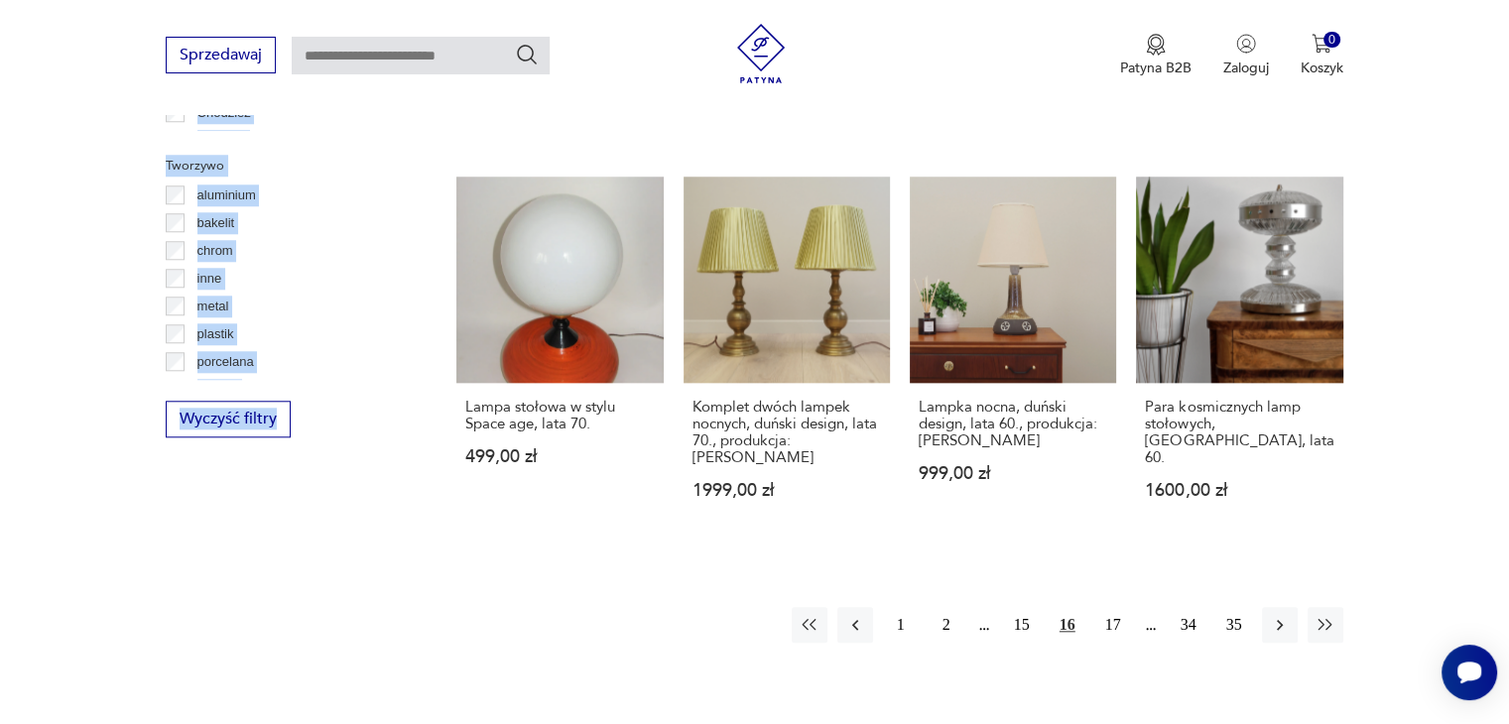
scroll to position [1833, 0]
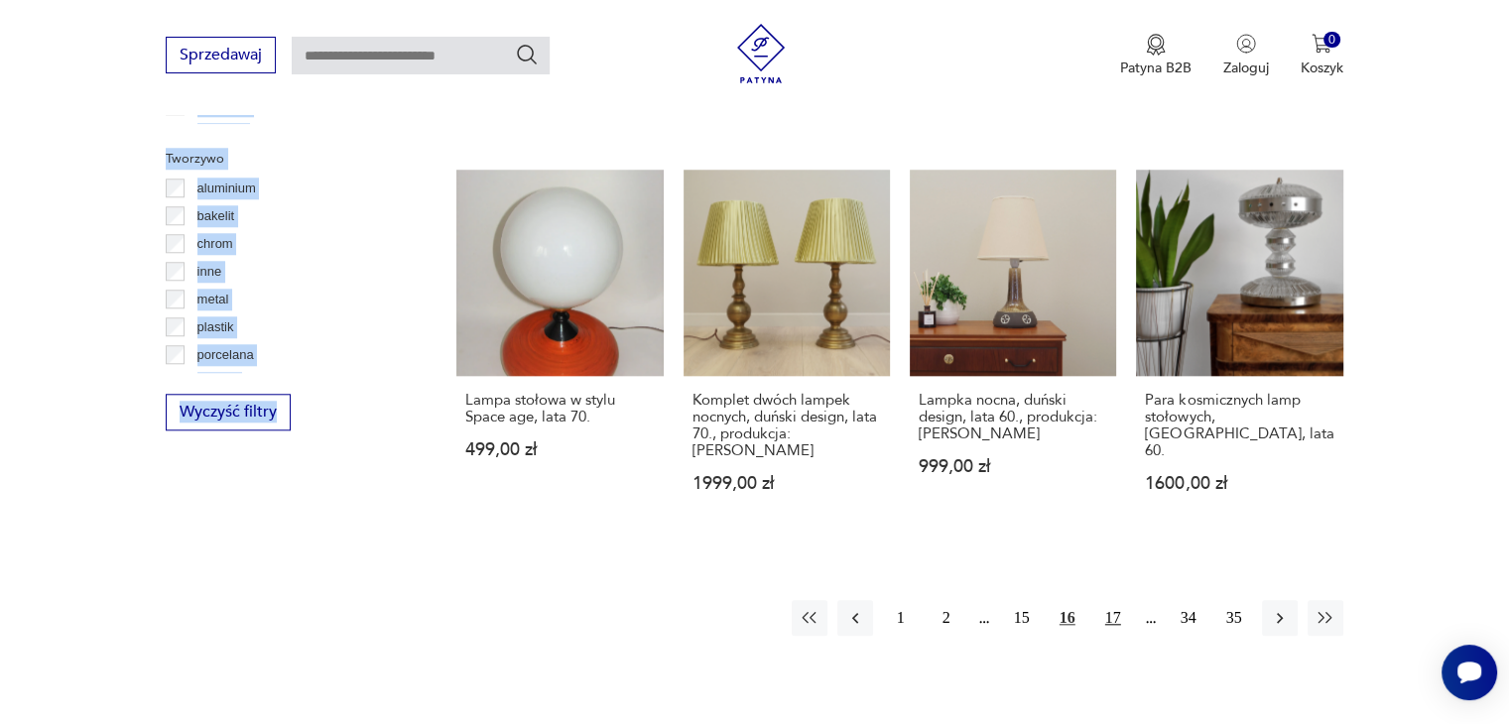
click at [1111, 600] on button "17" at bounding box center [1114, 618] width 36 height 36
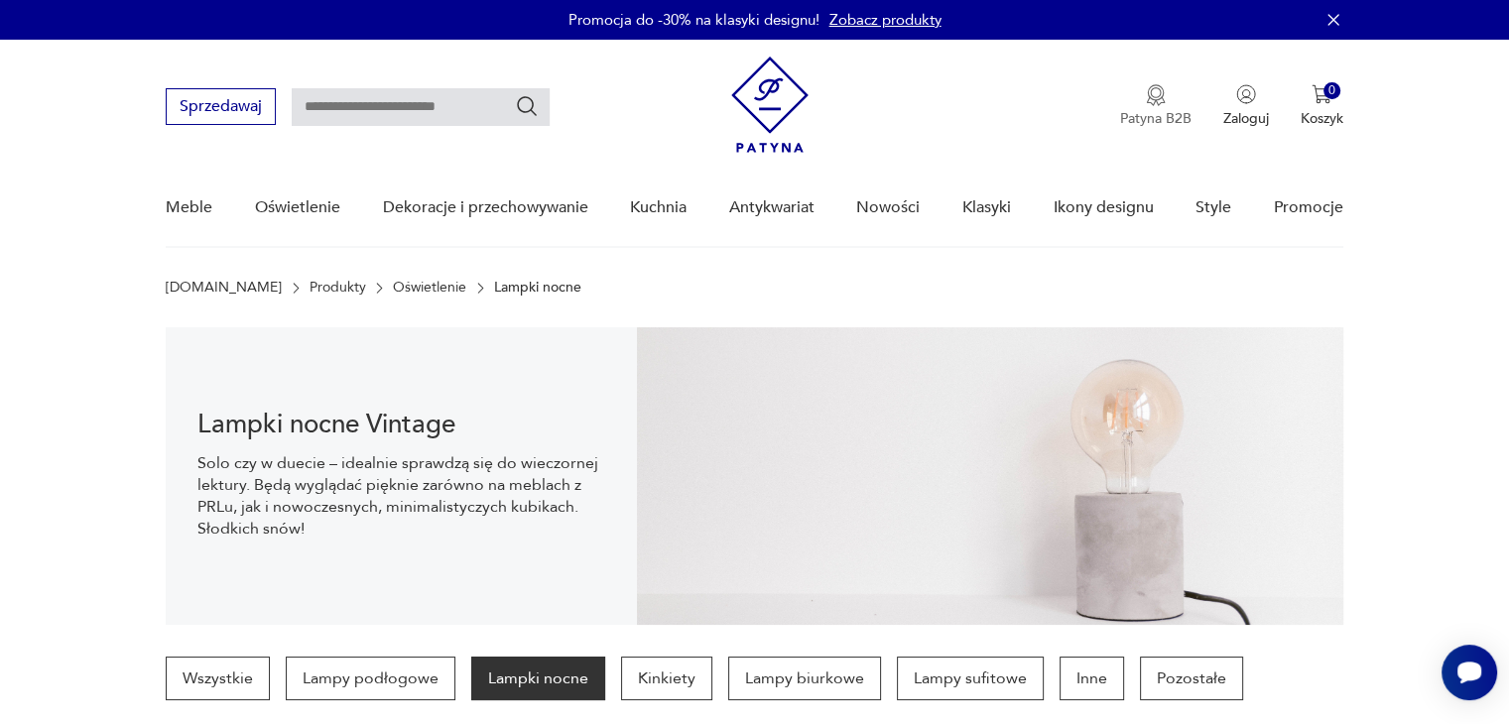
click at [1150, 99] on img "button" at bounding box center [1156, 95] width 20 height 22
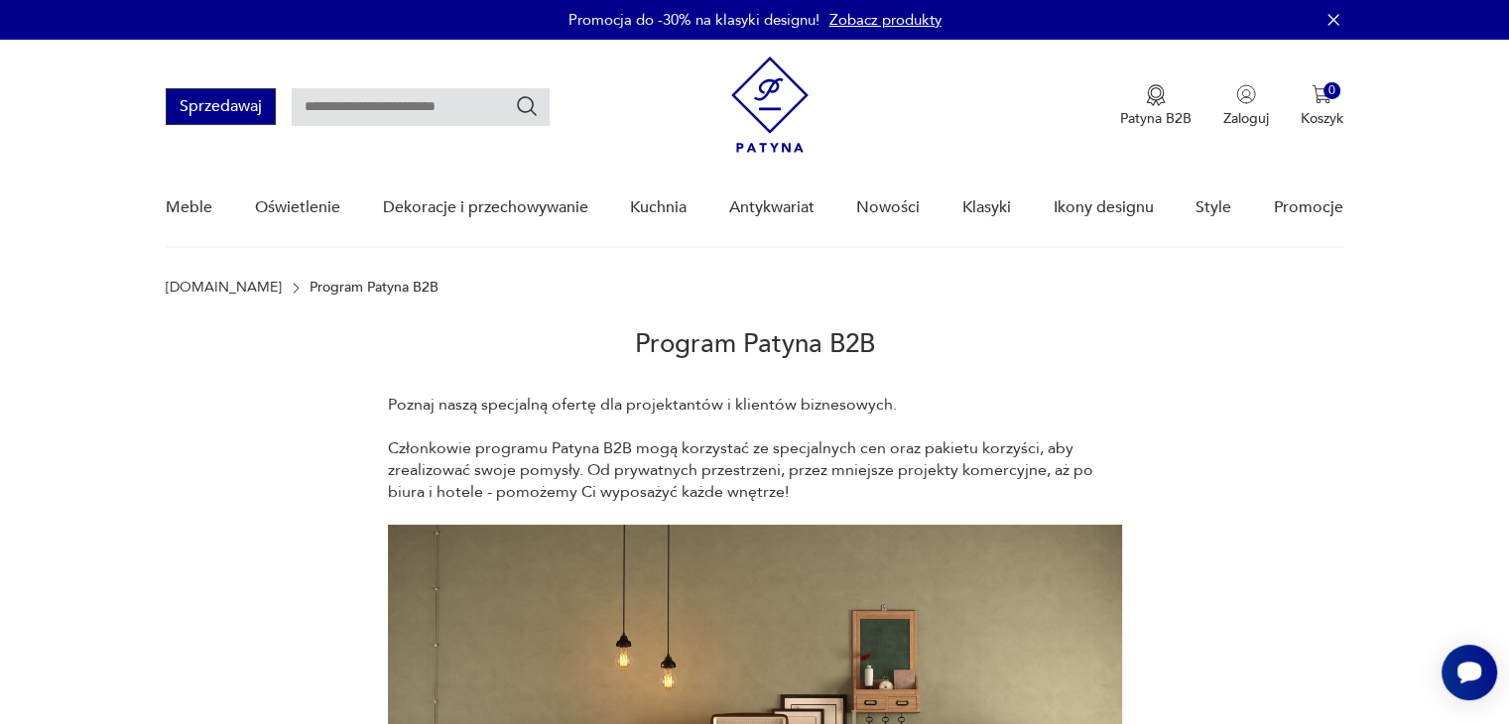
click at [214, 114] on button "Sprzedawaj" at bounding box center [221, 106] width 110 height 37
